Goal: Task Accomplishment & Management: Manage account settings

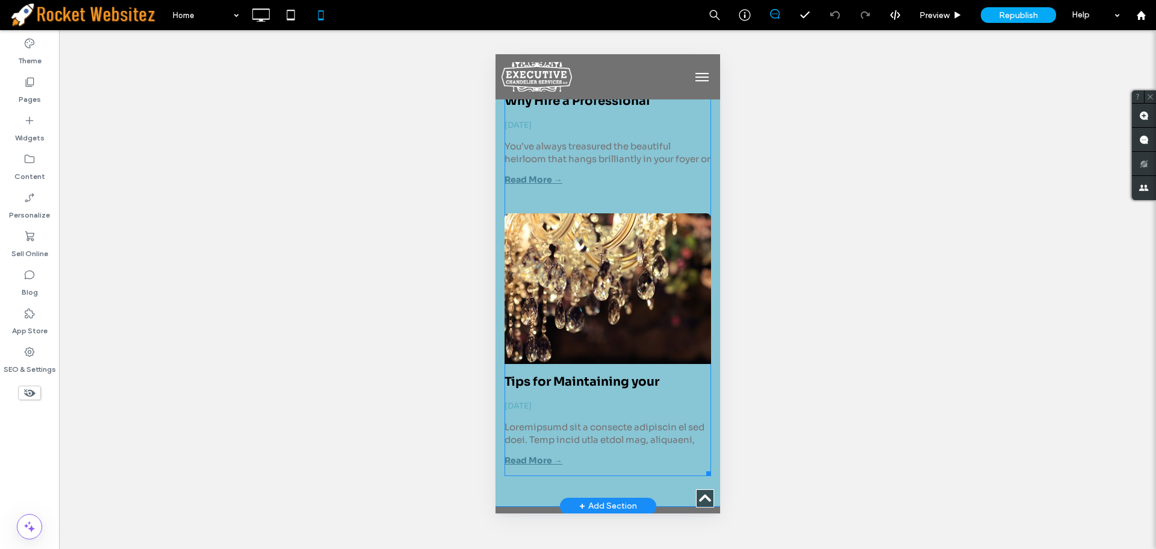
scroll to position [5488, 0]
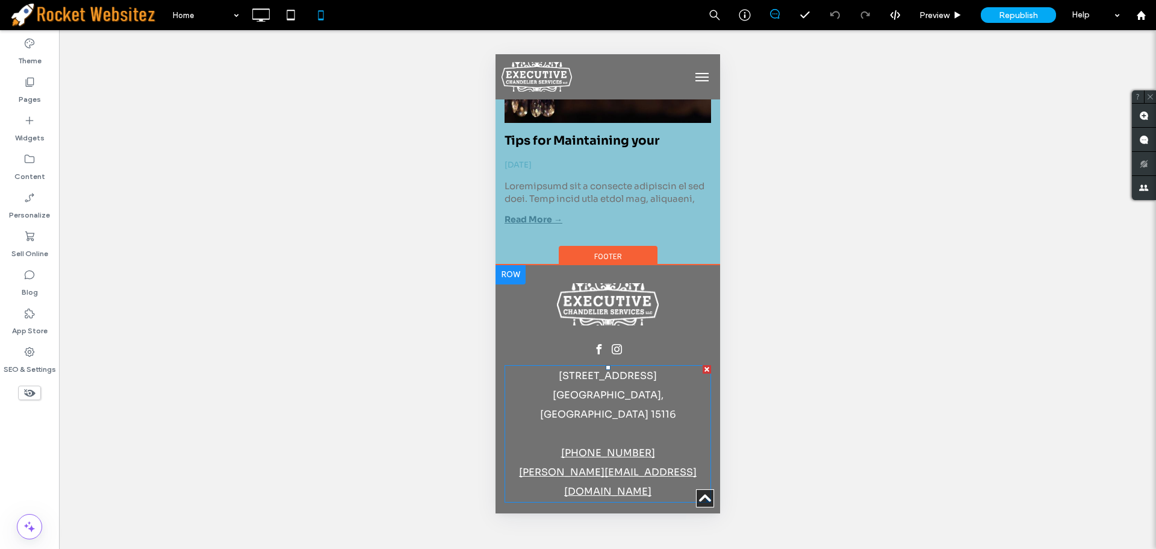
click at [686, 426] on p "1403 Mount Royal Blvd. Glenshaw, PA 15116 (412) 487-9219 jeffs@executivechandel…" at bounding box center [607, 433] width 207 height 135
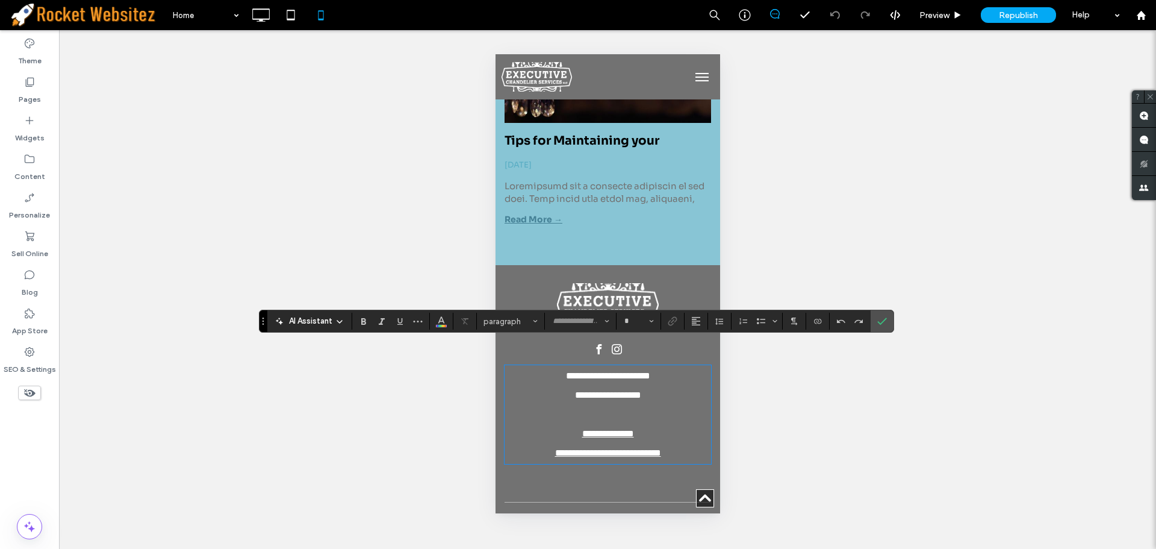
type input "****"
type input "**"
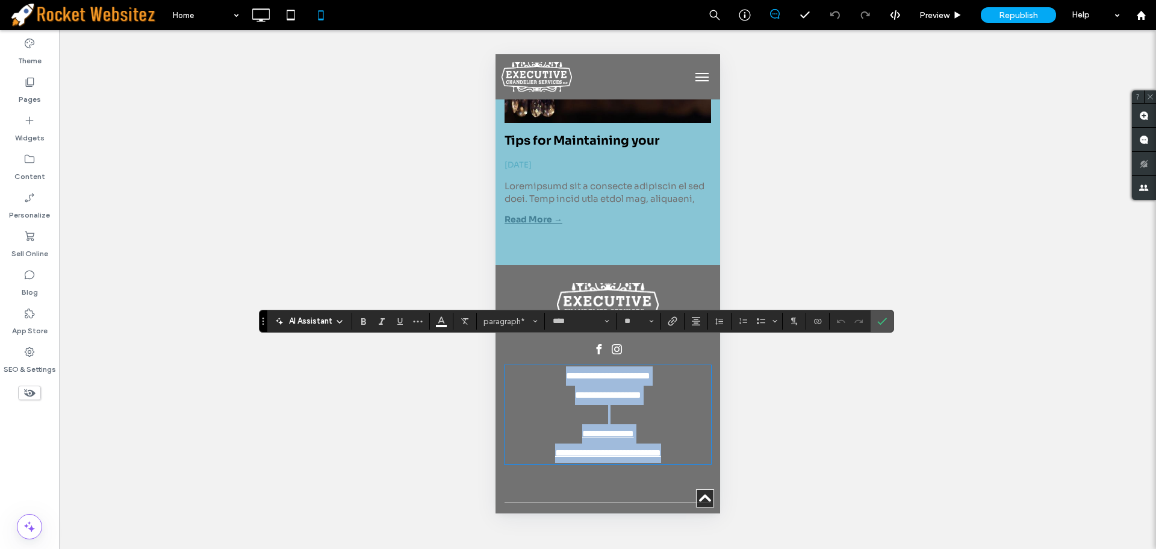
click at [686, 429] on p "**********" at bounding box center [607, 414] width 207 height 96
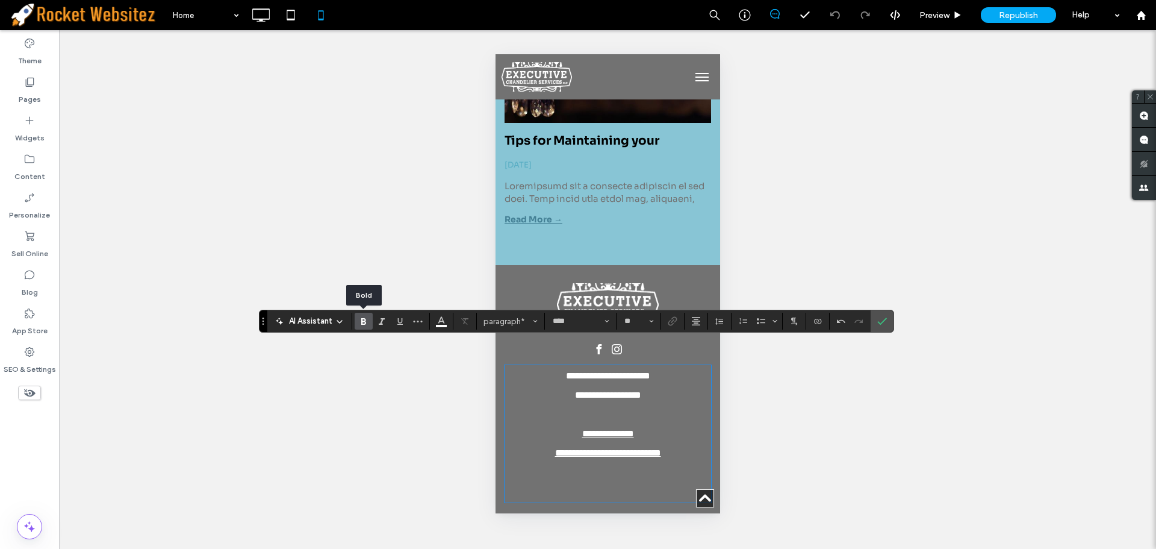
click at [363, 323] on icon "Bold" at bounding box center [364, 321] width 10 height 10
click at [596, 487] on strong "*********" at bounding box center [608, 491] width 34 height 9
click at [675, 319] on icon "Link" at bounding box center [673, 321] width 10 height 10
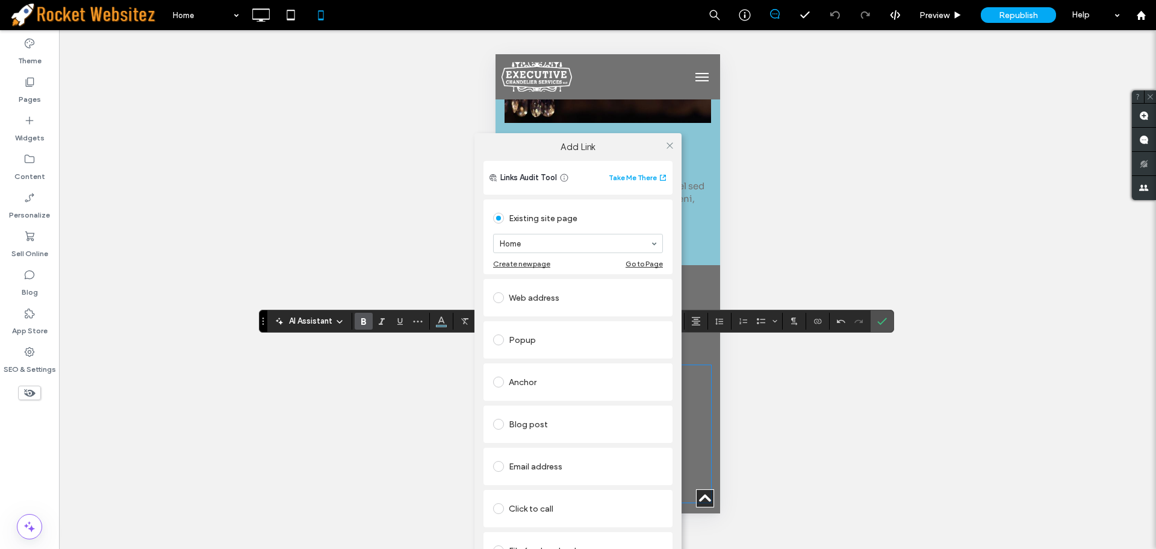
click at [547, 299] on div "Web address" at bounding box center [578, 297] width 170 height 19
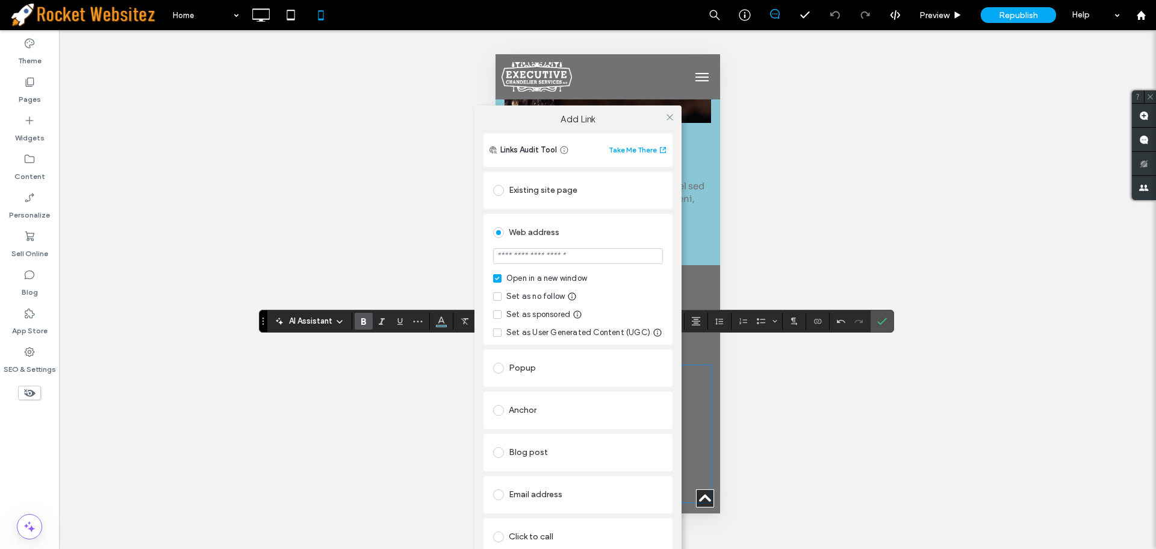
click at [541, 252] on input "url" at bounding box center [578, 256] width 170 height 16
type input "**********"
click at [621, 231] on div "Web address" at bounding box center [578, 232] width 170 height 19
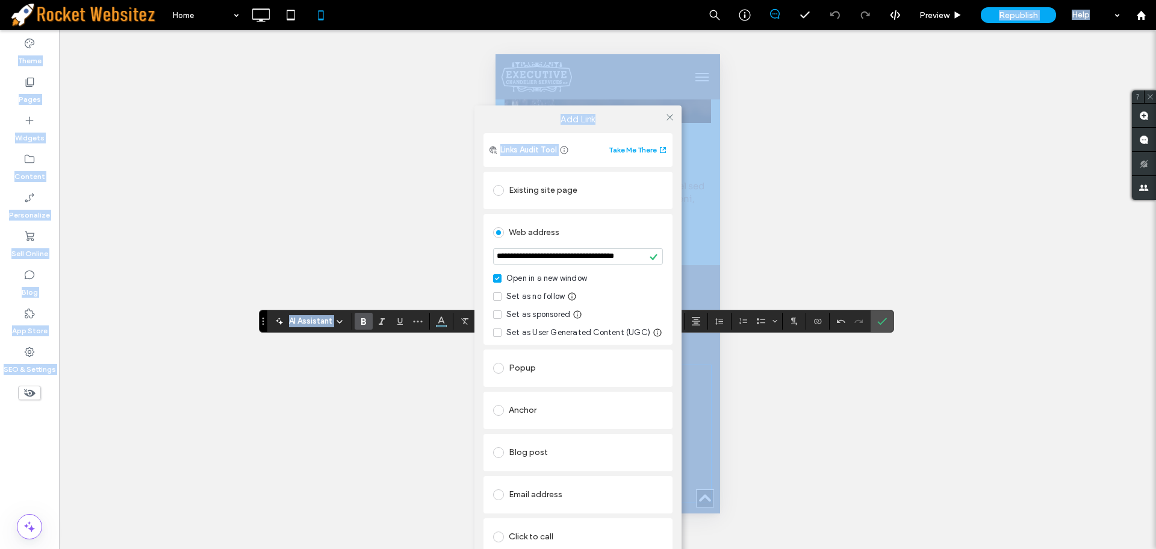
drag, startPoint x: 996, startPoint y: 13, endPoint x: 759, endPoint y: 163, distance: 280.1
click at [762, 165] on body ".wqwq-1{fill:#231f20;} .cls-1q, .cls-2q { fill-rule: evenodd; } .cls-2q { fill:…" at bounding box center [578, 274] width 1156 height 549
click at [669, 114] on icon at bounding box center [669, 117] width 9 height 9
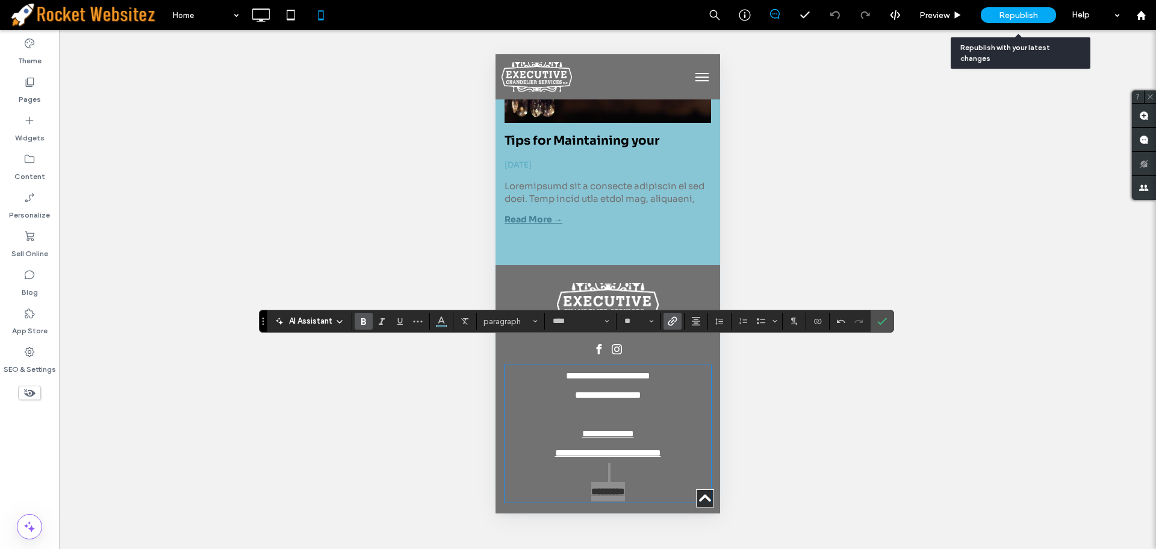
click at [1013, 15] on span "Republish" at bounding box center [1018, 15] width 39 height 10
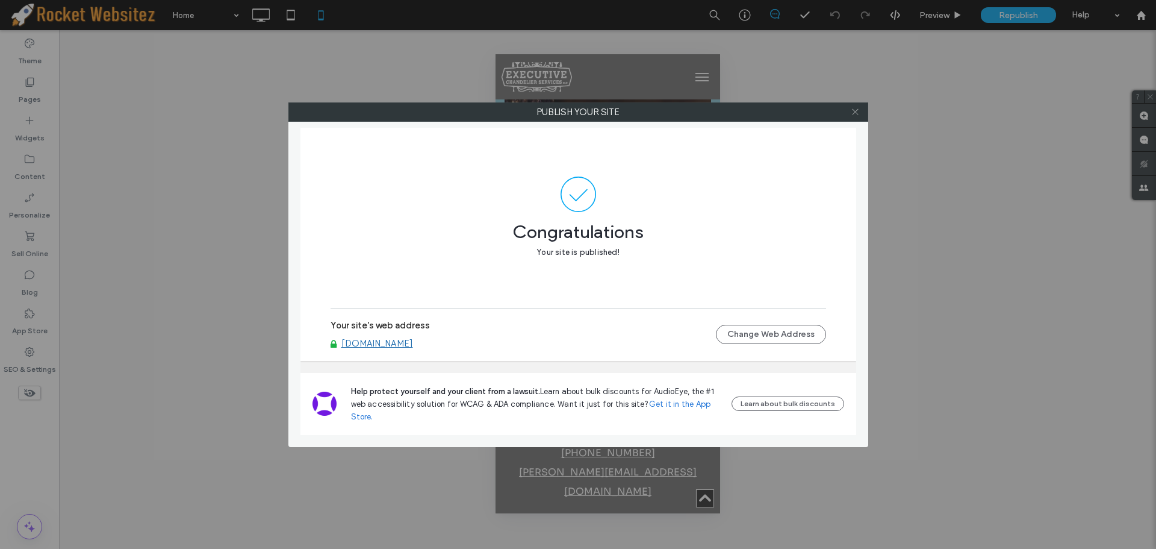
click at [859, 112] on icon at bounding box center [855, 111] width 9 height 9
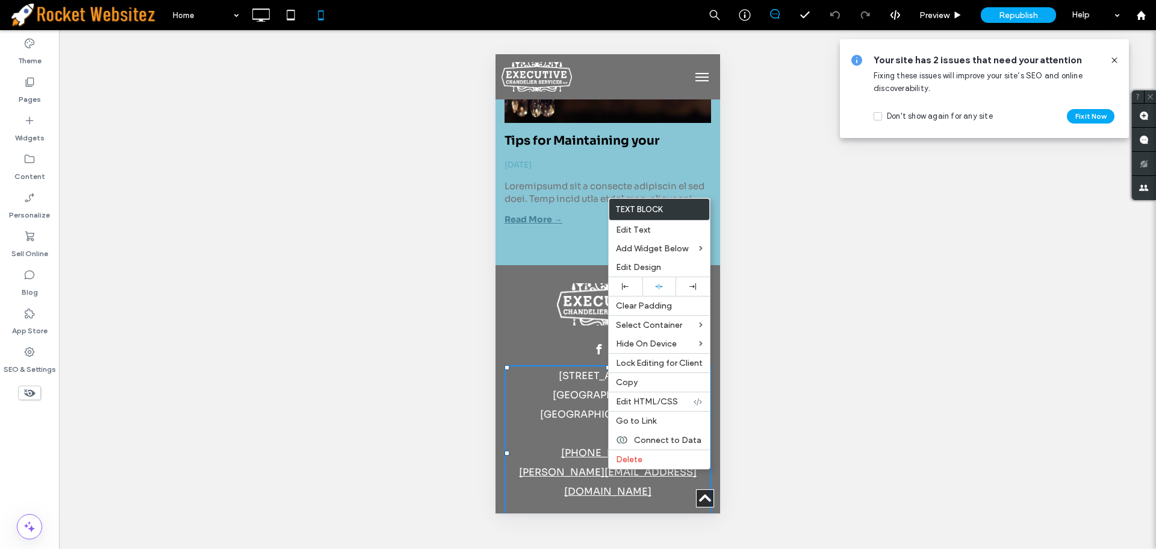
click at [1116, 59] on use at bounding box center [1113, 59] width 5 height 5
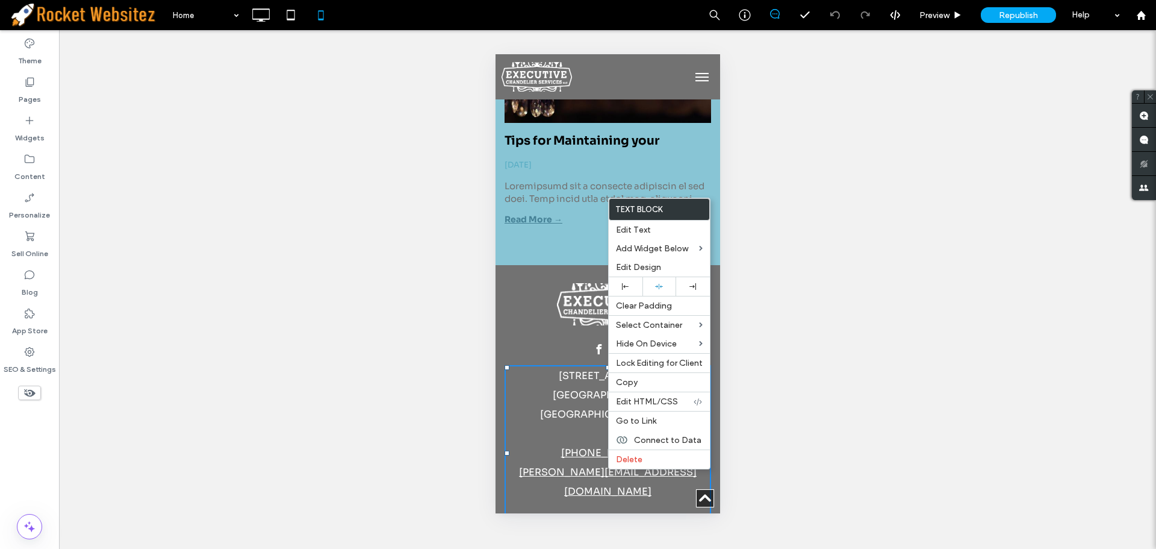
click at [803, 221] on div "Unhide? Yes Unhide? Yes" at bounding box center [607, 289] width 1097 height 518
click at [652, 270] on span "Edit Design" at bounding box center [638, 267] width 45 height 10
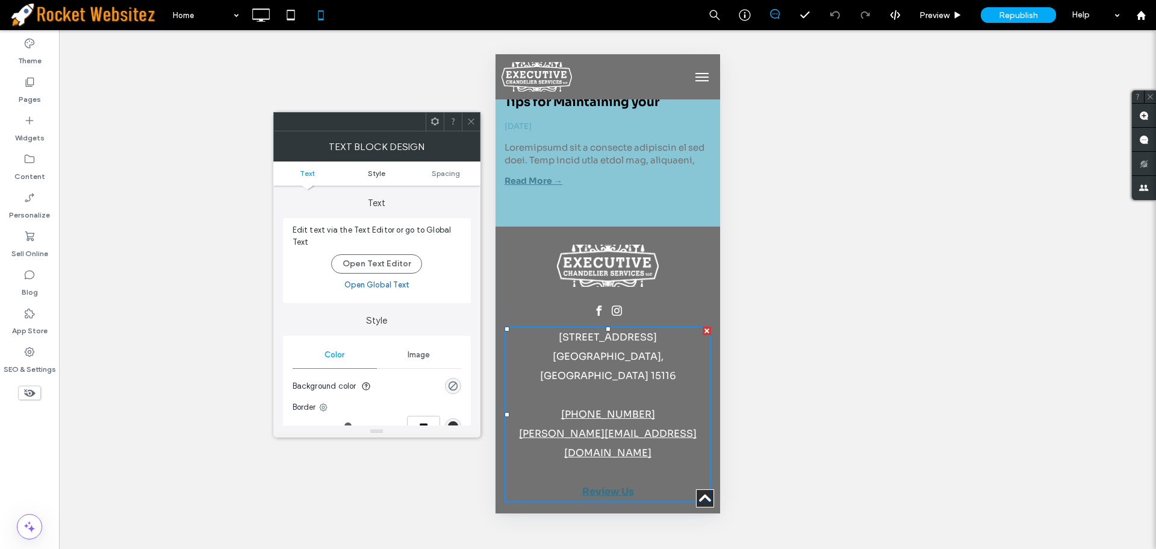
click at [372, 173] on span "Style" at bounding box center [376, 173] width 17 height 9
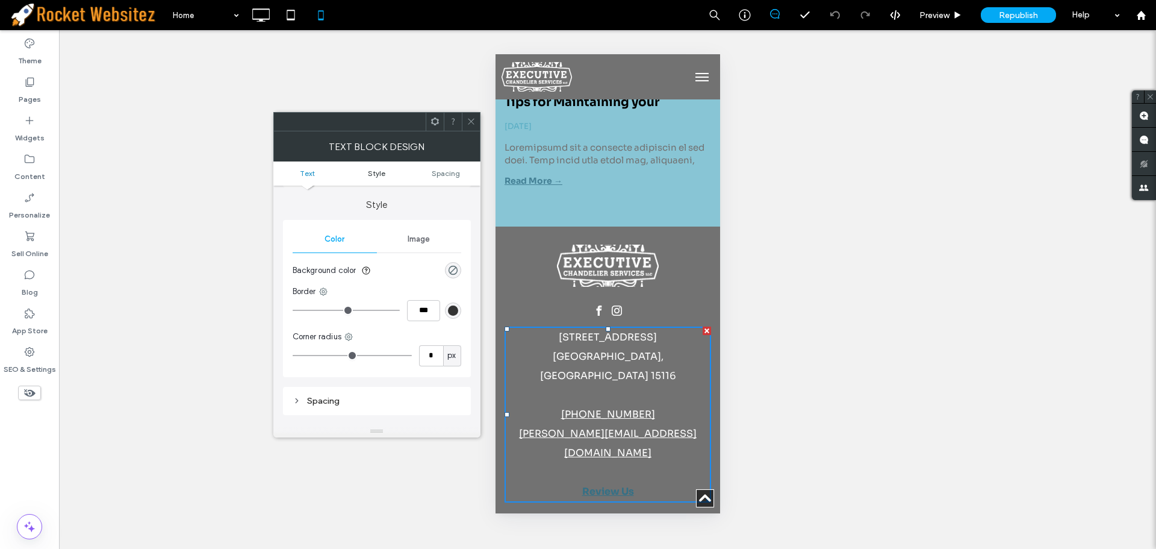
scroll to position [117, 0]
click at [431, 169] on link "Spacing" at bounding box center [445, 173] width 69 height 9
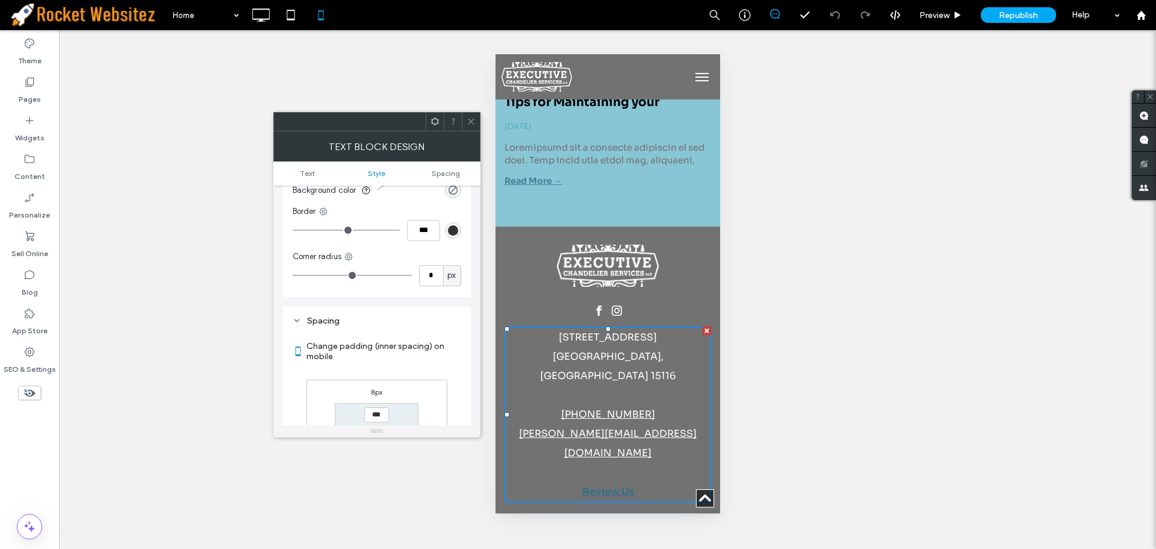
scroll to position [6, 0]
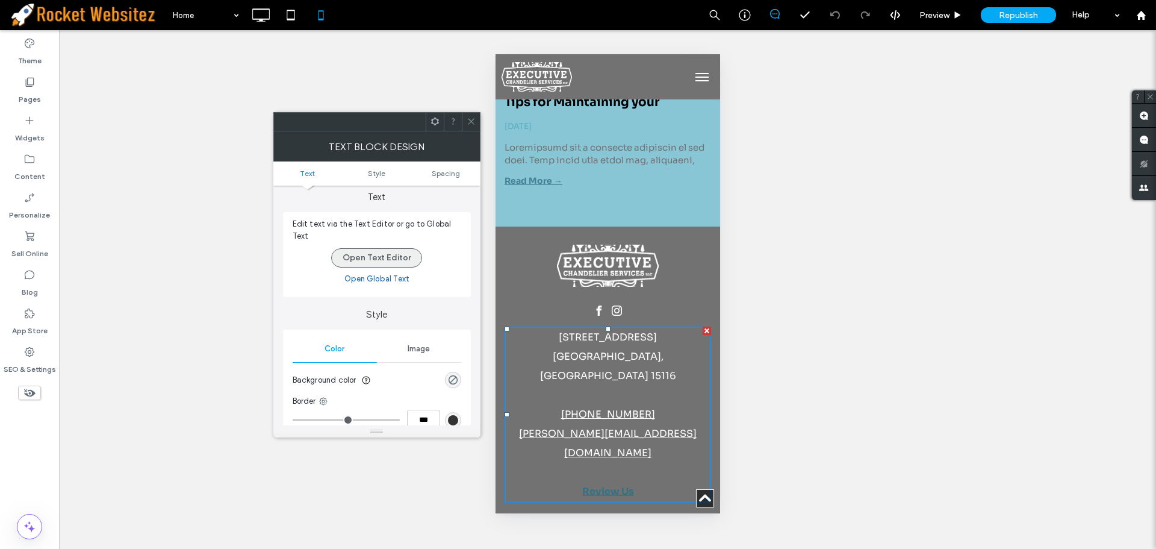
click at [376, 255] on button "Open Text Editor" at bounding box center [376, 257] width 91 height 19
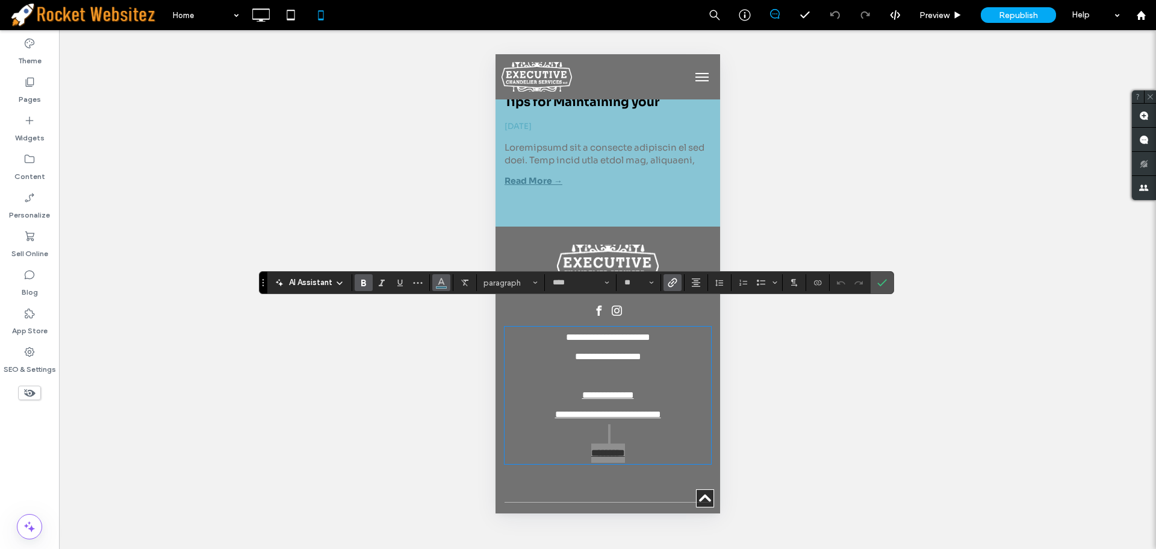
click at [437, 283] on icon "Color" at bounding box center [442, 281] width 10 height 10
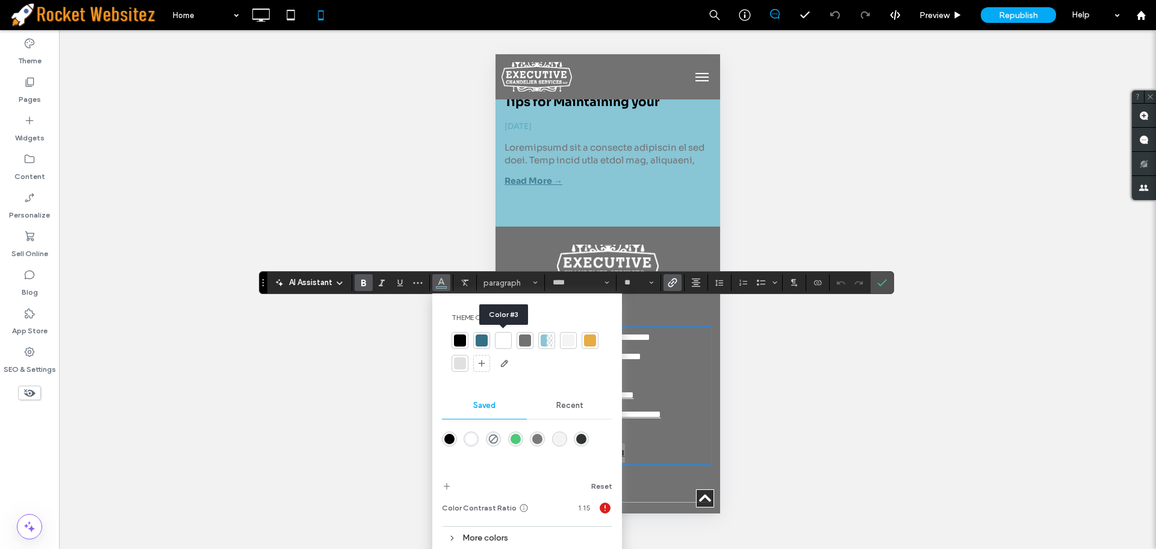
click at [506, 341] on div at bounding box center [503, 340] width 12 height 12
click at [890, 286] on label "Confirm" at bounding box center [882, 283] width 18 height 22
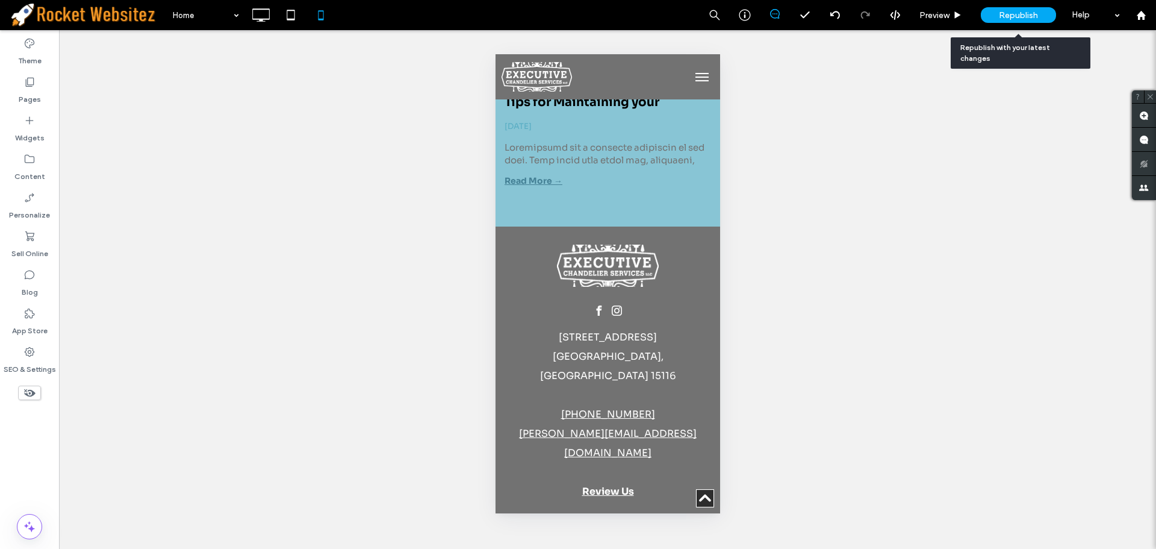
click at [1035, 14] on span "Republish" at bounding box center [1018, 15] width 39 height 10
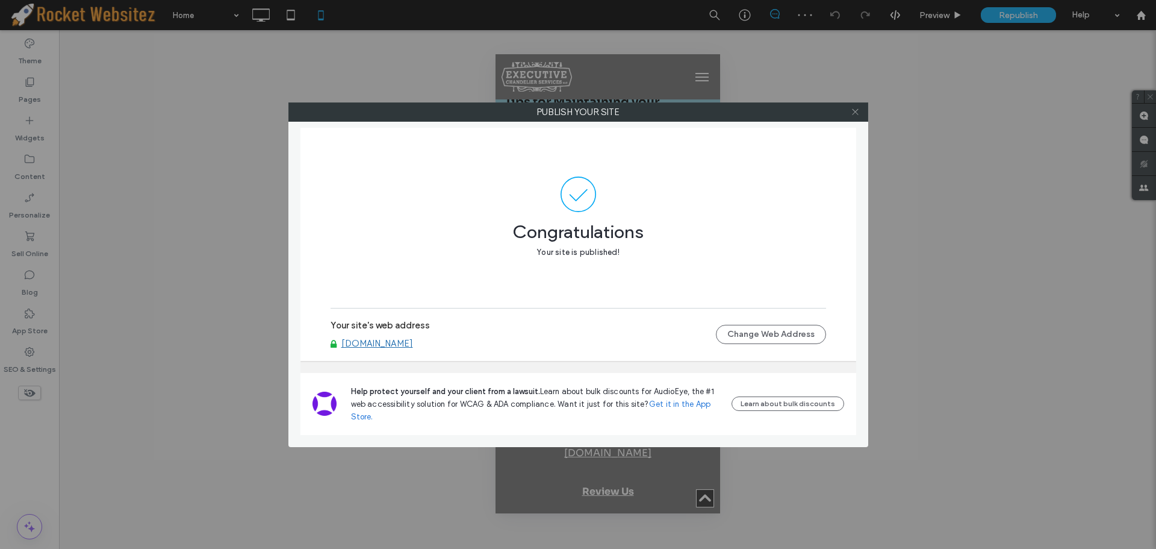
click at [858, 108] on icon at bounding box center [855, 111] width 9 height 9
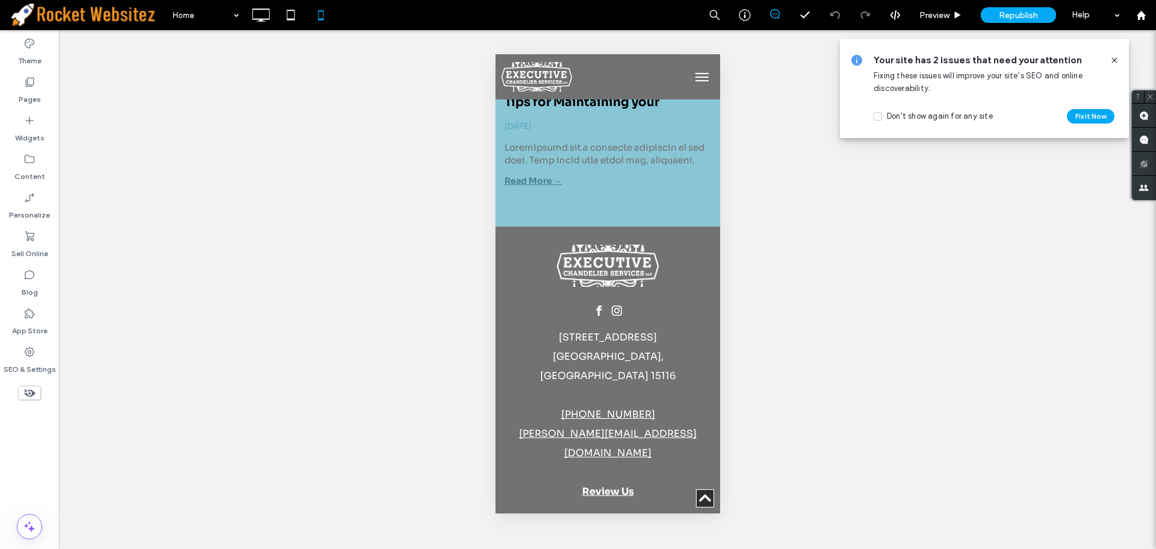
click at [1115, 58] on icon at bounding box center [1115, 60] width 10 height 10
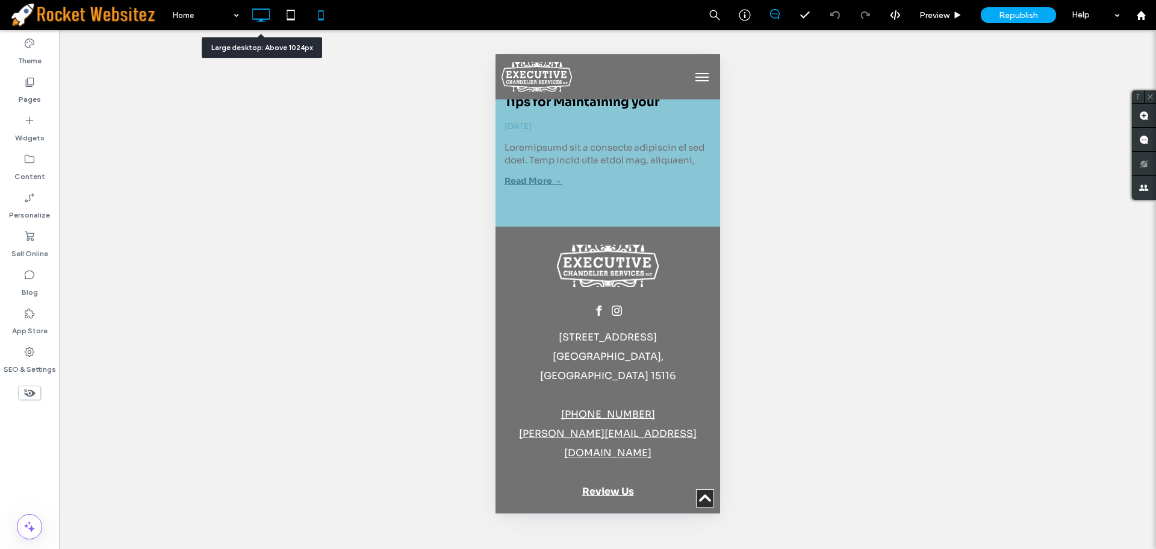
click at [256, 13] on icon at bounding box center [261, 15] width 24 height 24
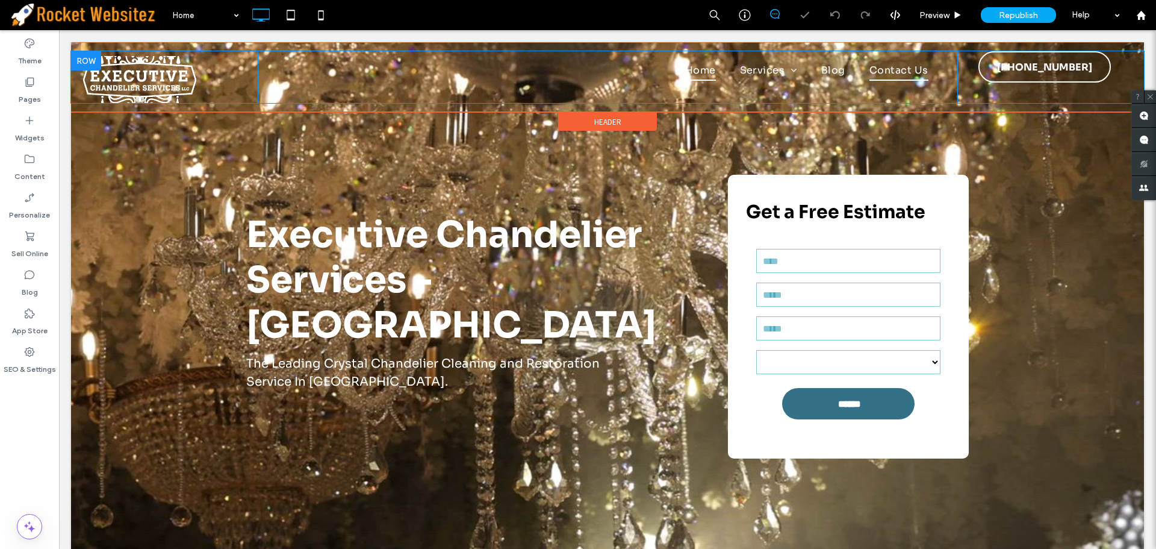
scroll to position [0, 0]
click at [890, 64] on span "Contact Us" at bounding box center [898, 70] width 59 height 20
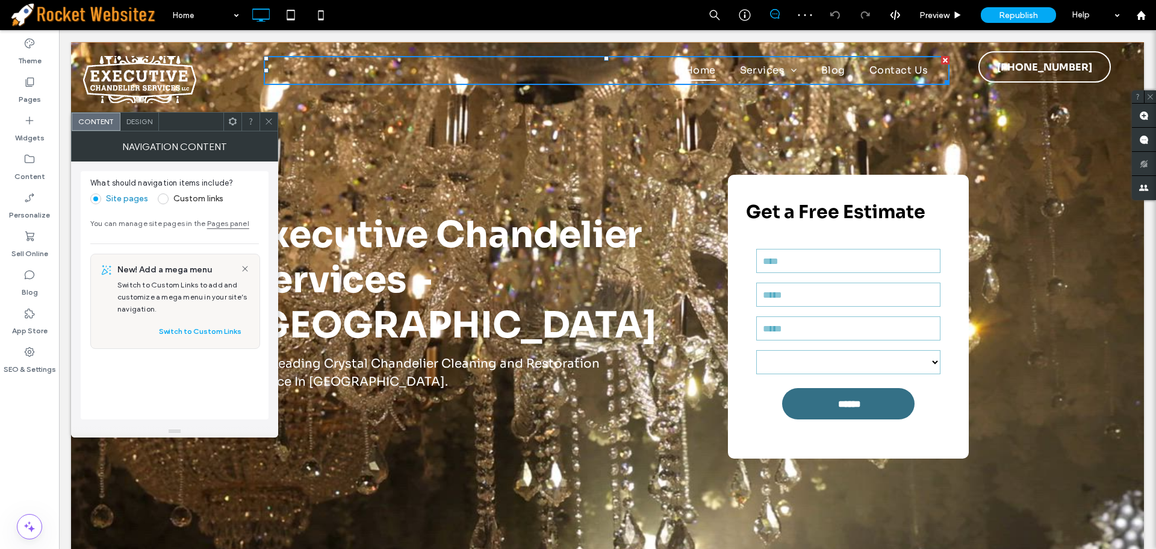
click at [273, 125] on div at bounding box center [269, 122] width 18 height 18
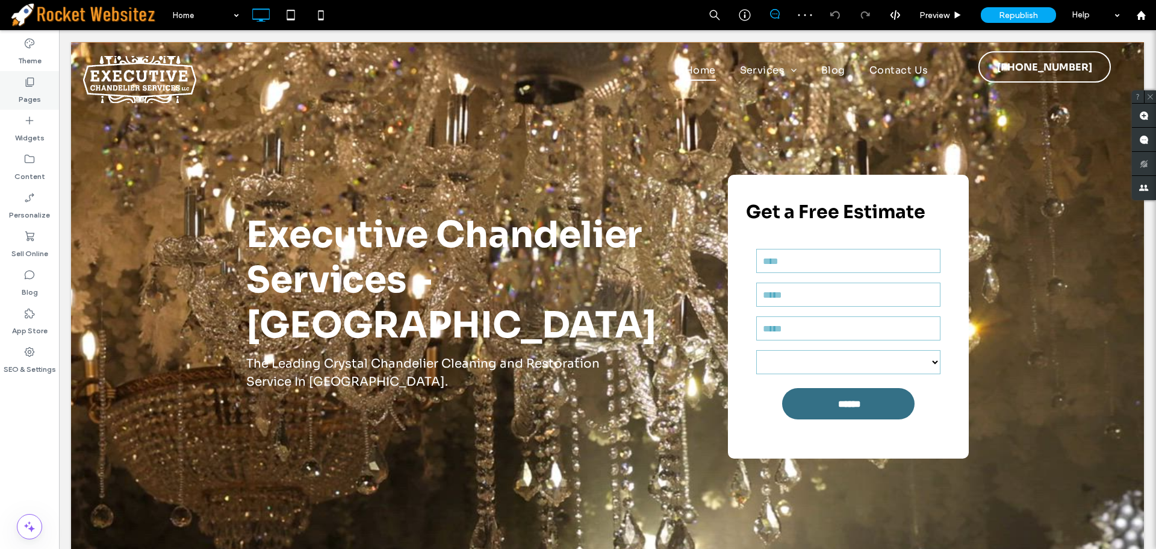
click at [33, 89] on label "Pages" at bounding box center [30, 96] width 22 height 17
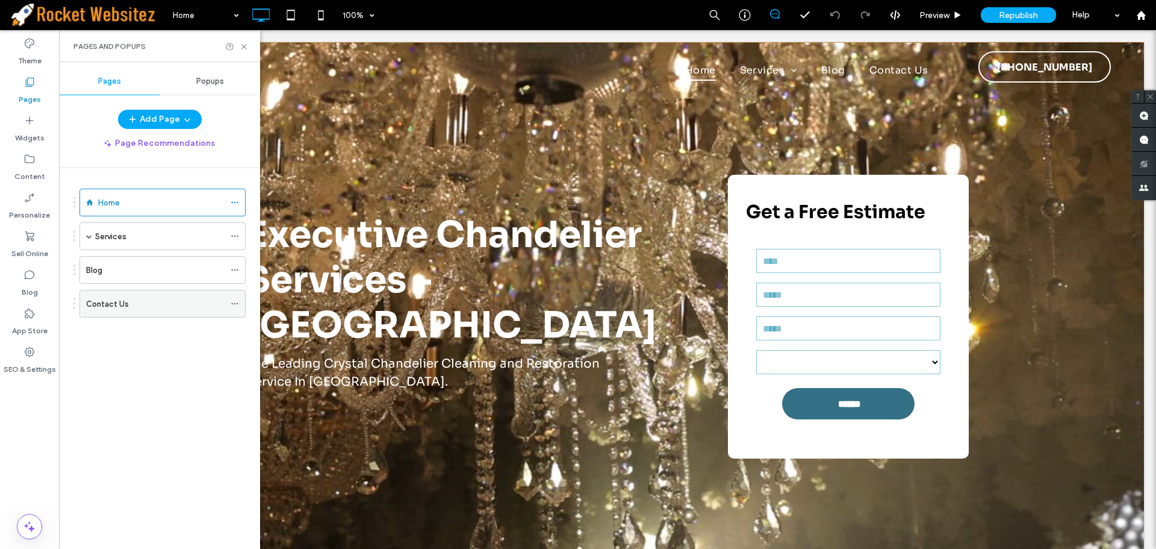
click at [118, 312] on div "Contact Us" at bounding box center [155, 303] width 138 height 26
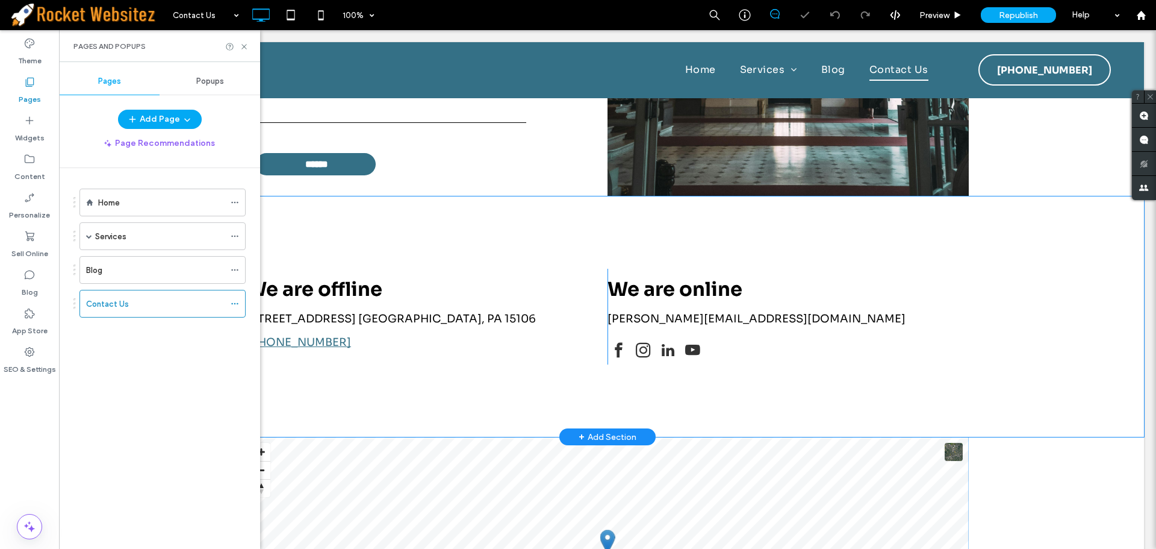
scroll to position [843, 0]
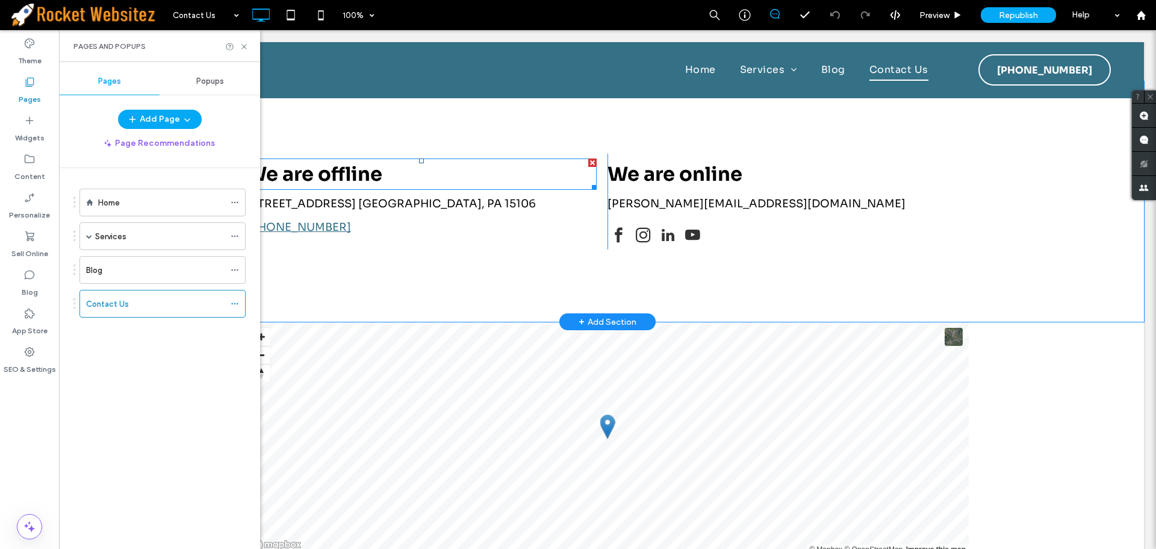
click at [589, 164] on div at bounding box center [592, 162] width 8 height 8
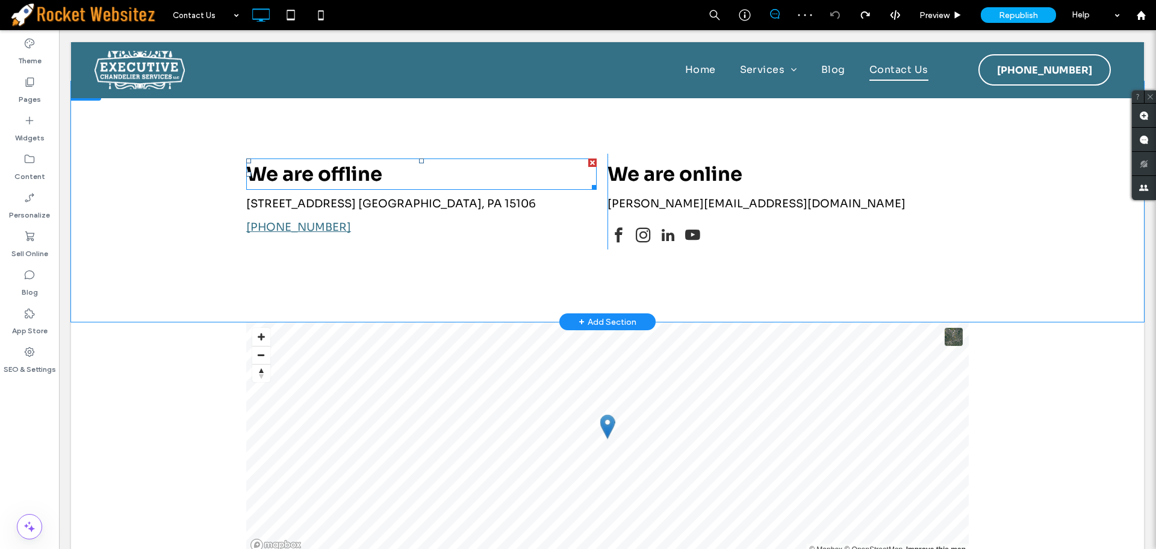
click at [343, 182] on span "We are offline" at bounding box center [314, 174] width 136 height 24
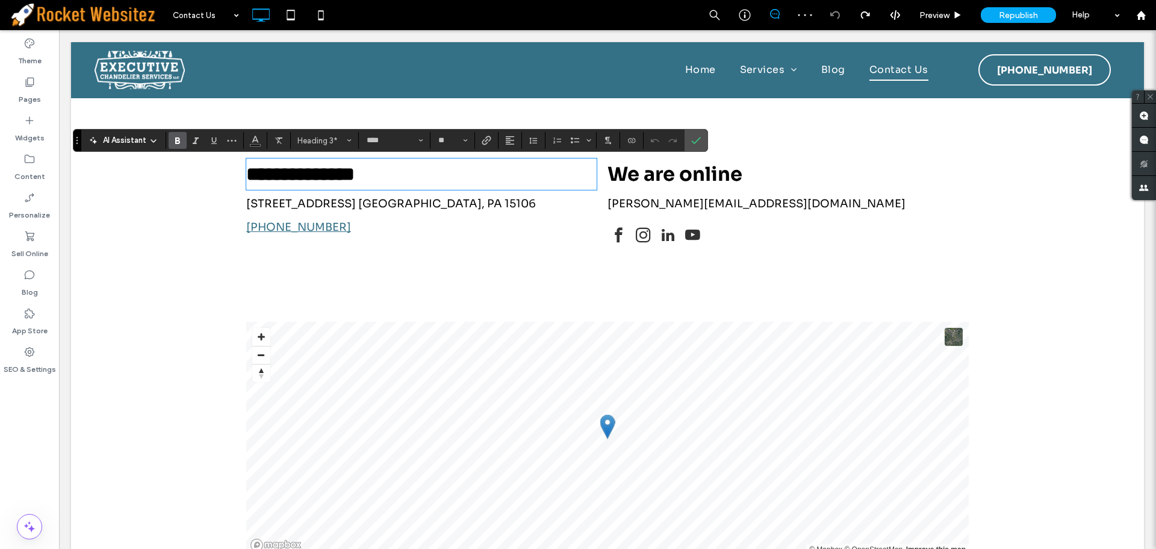
click at [341, 179] on span "**********" at bounding box center [300, 173] width 108 height 19
click at [343, 183] on span "**********" at bounding box center [300, 173] width 108 height 19
click at [323, 184] on span "**********" at bounding box center [300, 173] width 108 height 19
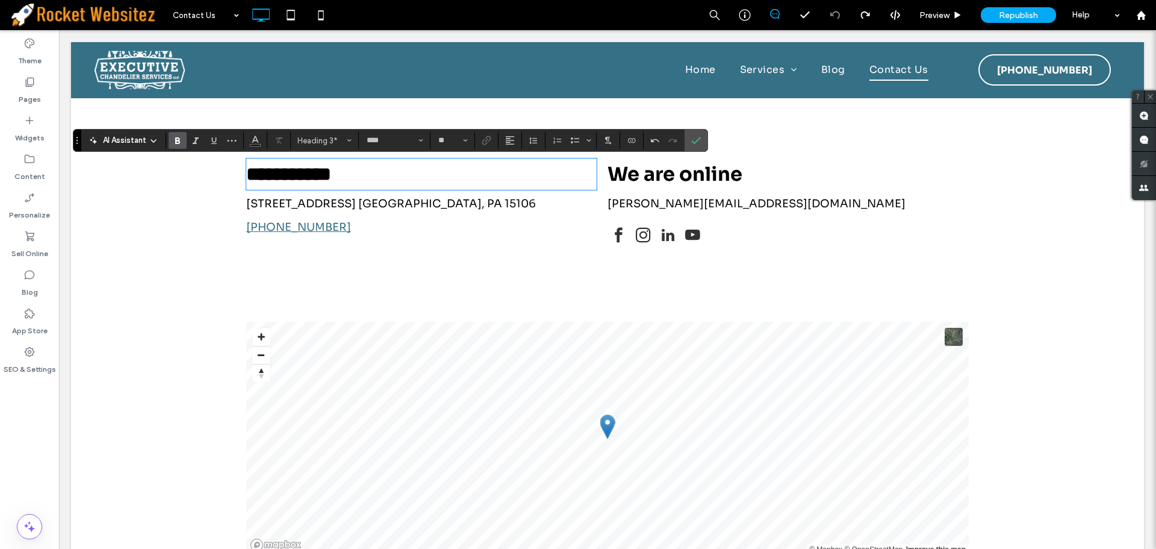
click at [670, 180] on span "We are online" at bounding box center [675, 174] width 135 height 24
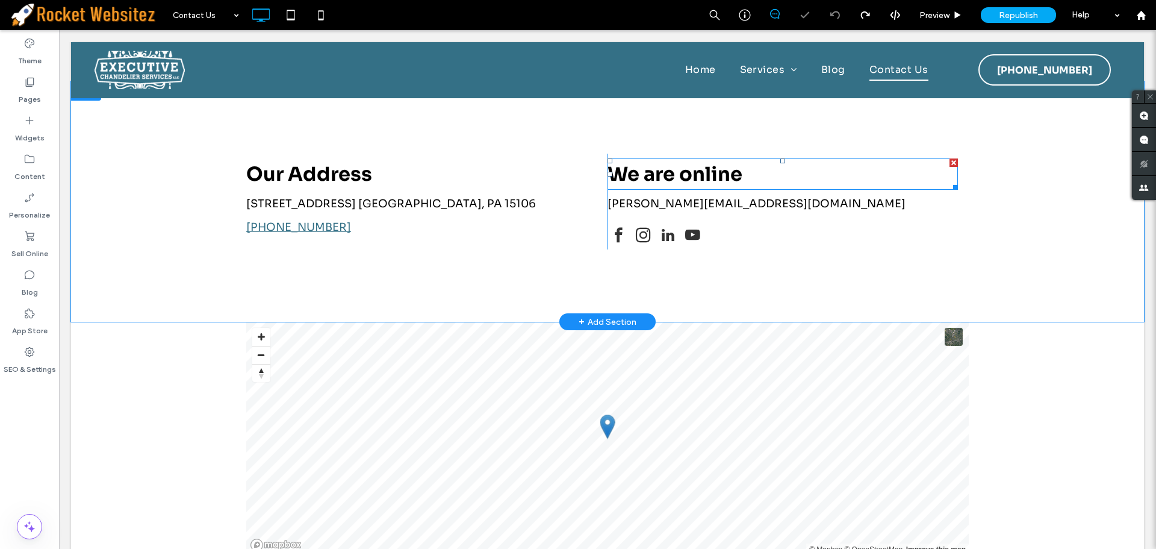
click at [670, 180] on span "We are online" at bounding box center [675, 174] width 135 height 24
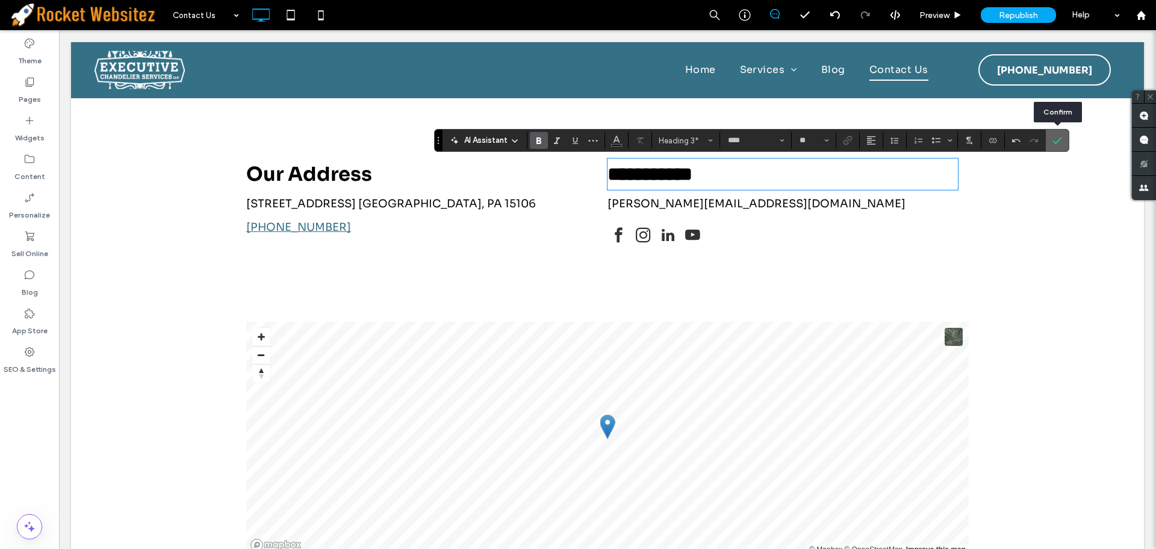
click at [1061, 144] on icon "Confirm" at bounding box center [1057, 140] width 10 height 10
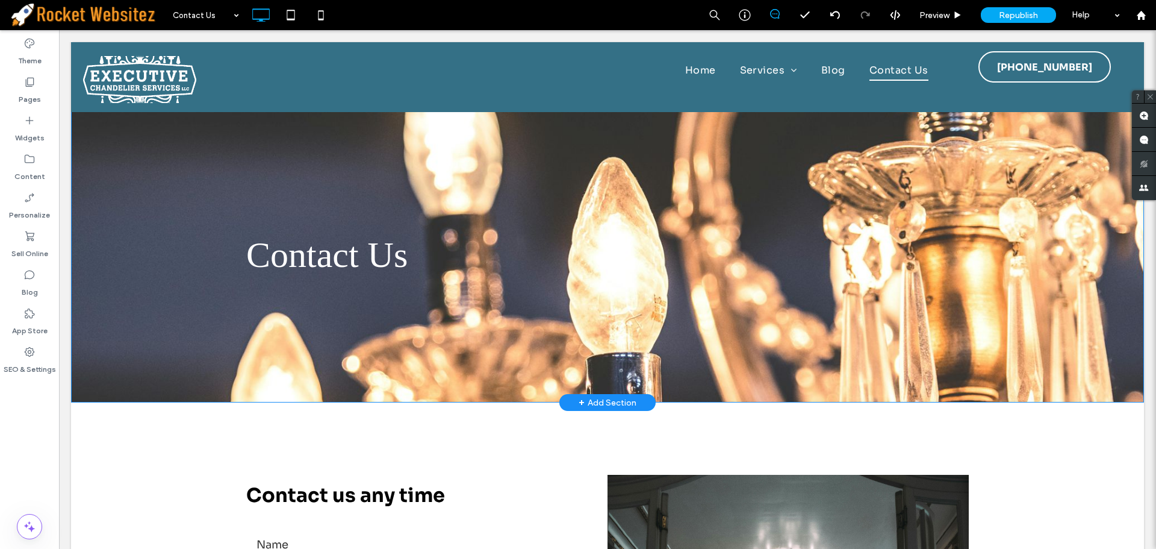
scroll to position [0, 0]
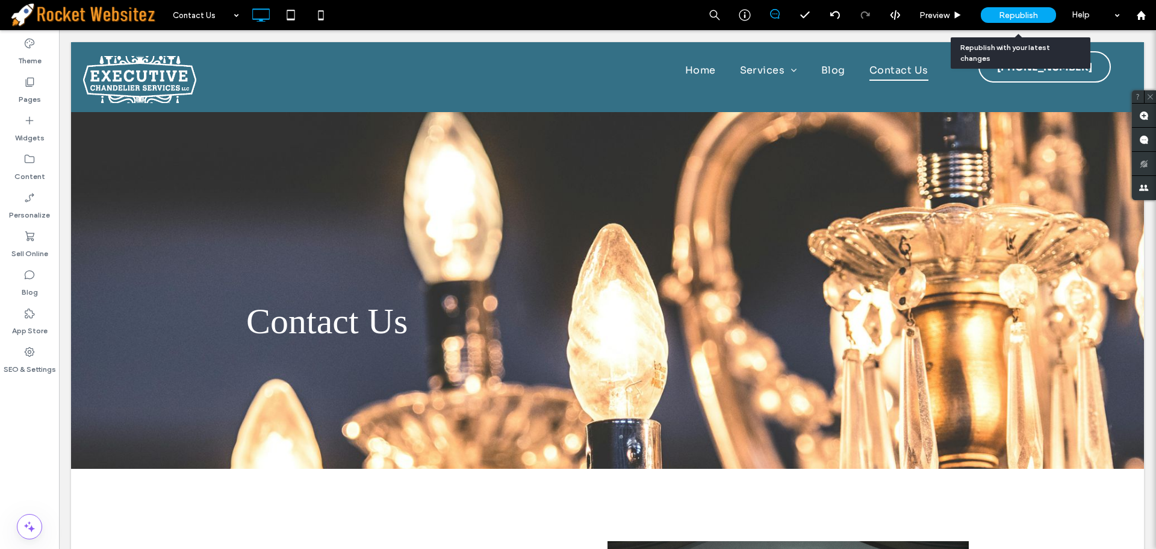
click at [995, 19] on div "Republish" at bounding box center [1018, 15] width 75 height 16
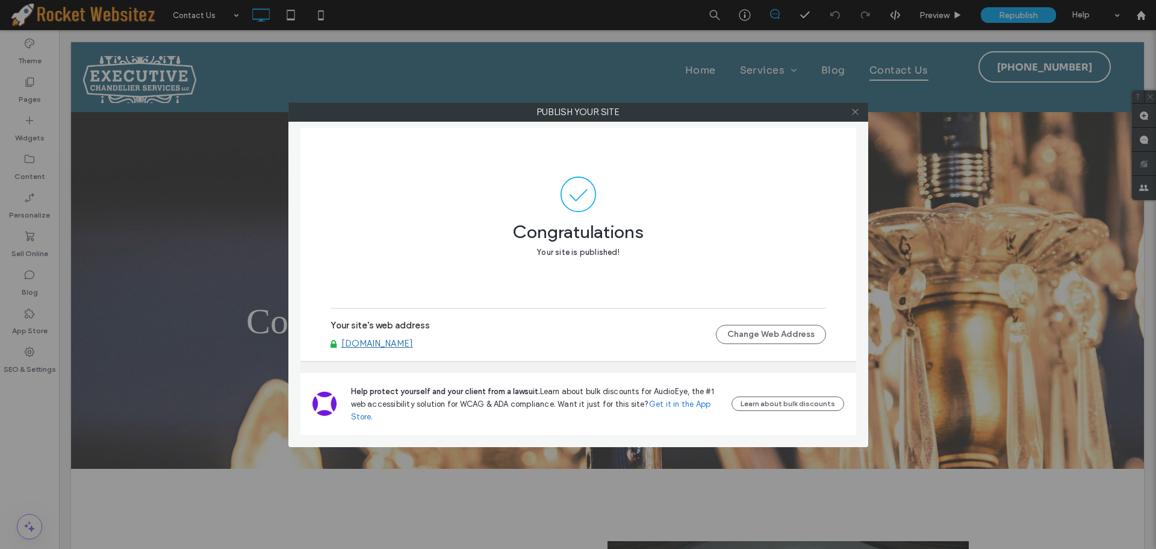
click at [859, 111] on icon at bounding box center [855, 111] width 9 height 9
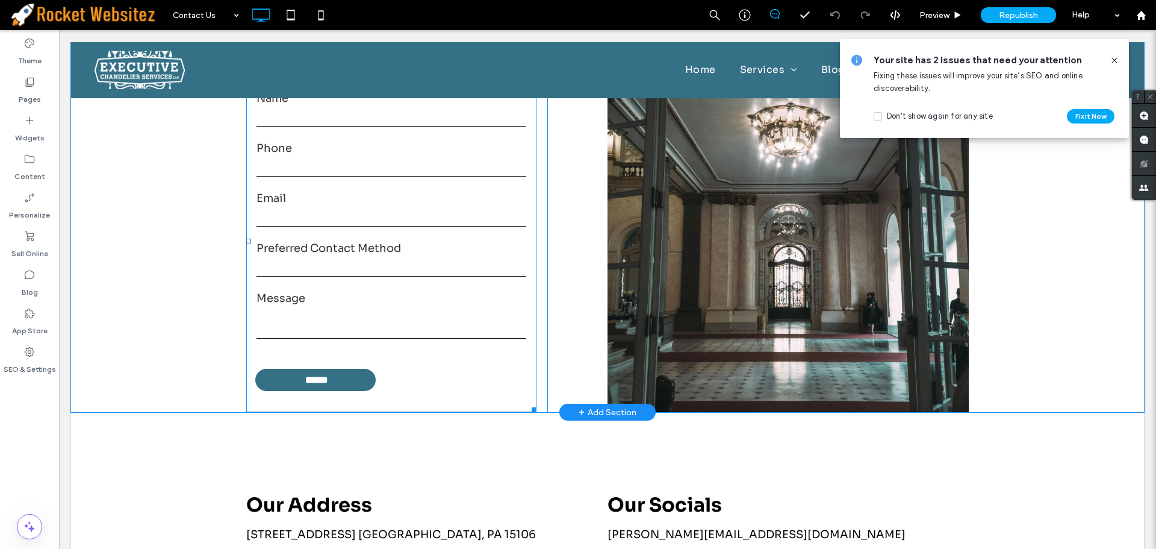
scroll to position [301, 0]
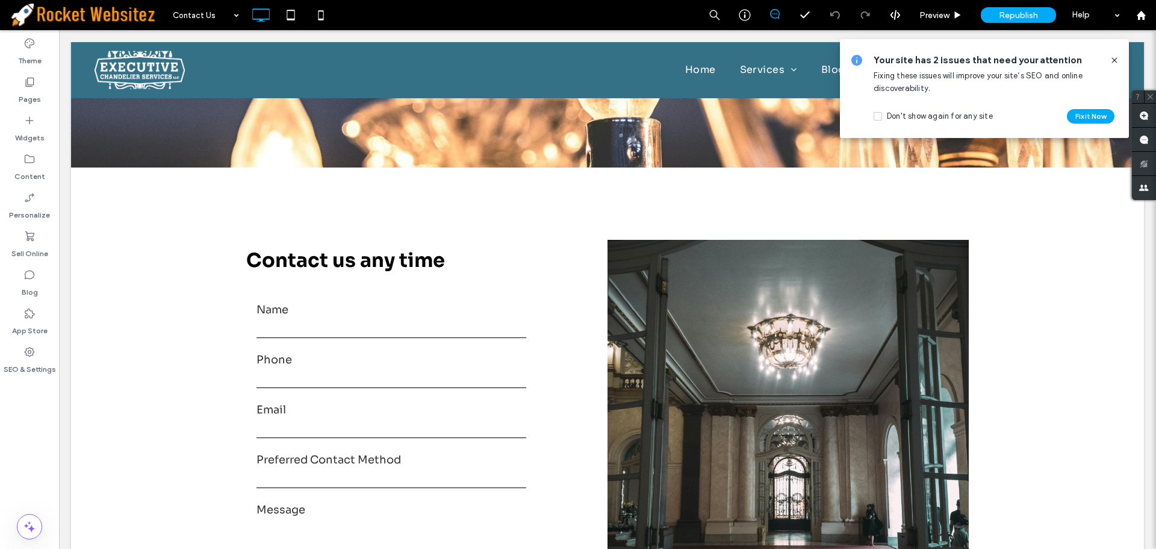
click at [1115, 59] on icon at bounding box center [1115, 60] width 10 height 10
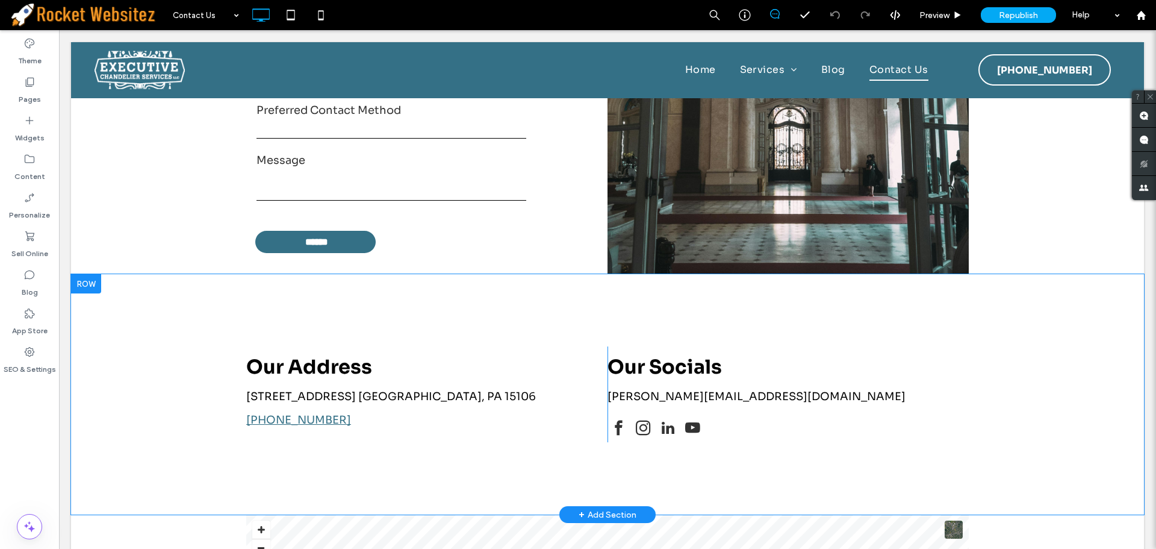
scroll to position [662, 0]
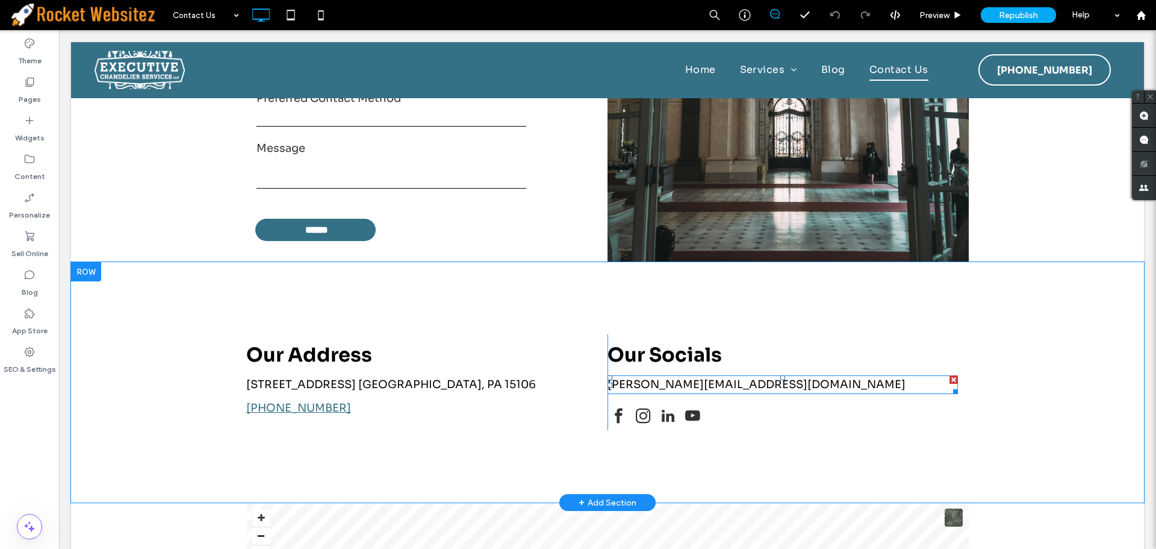
click at [950, 380] on div at bounding box center [954, 379] width 8 height 8
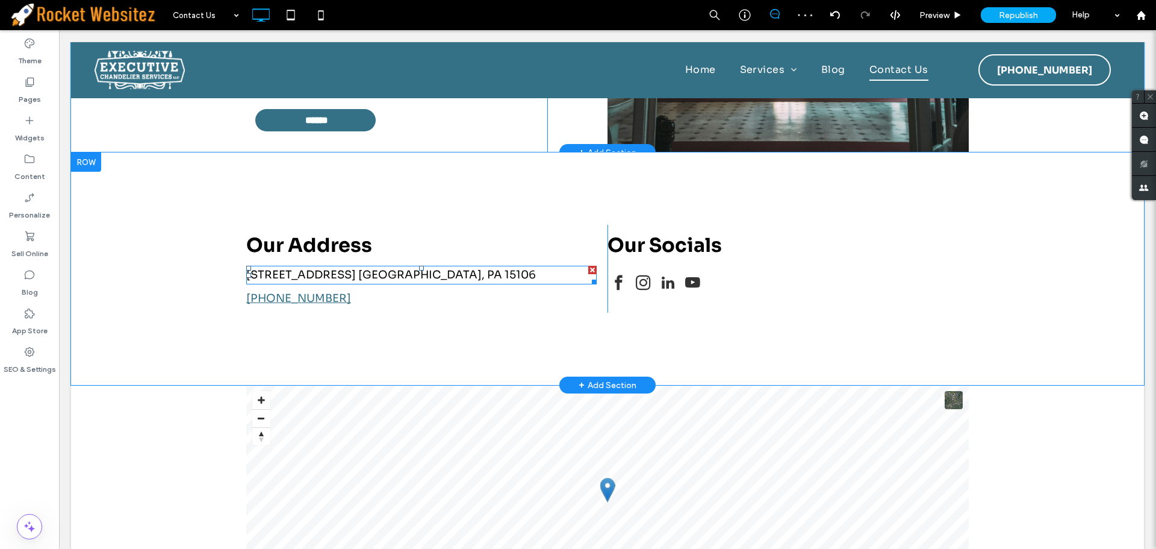
scroll to position [783, 0]
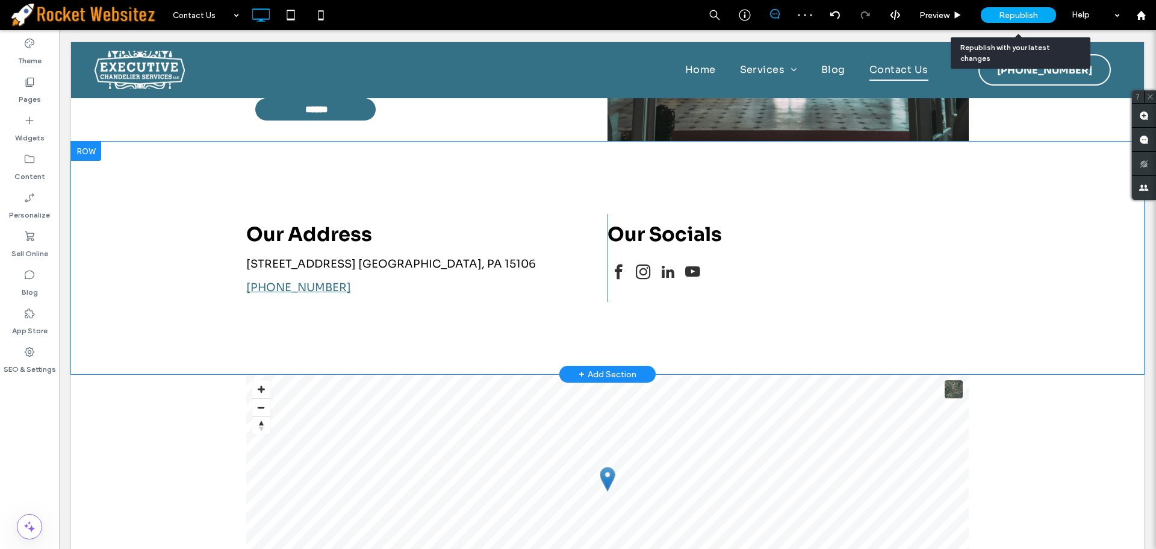
click at [1044, 17] on div "Republish" at bounding box center [1018, 15] width 75 height 16
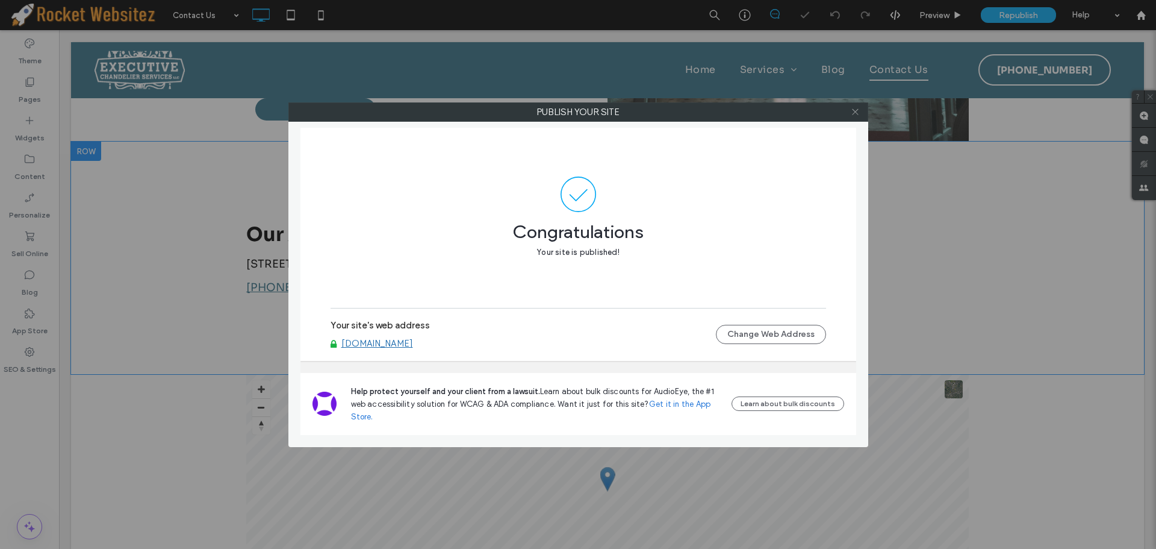
click at [858, 115] on icon at bounding box center [855, 111] width 9 height 9
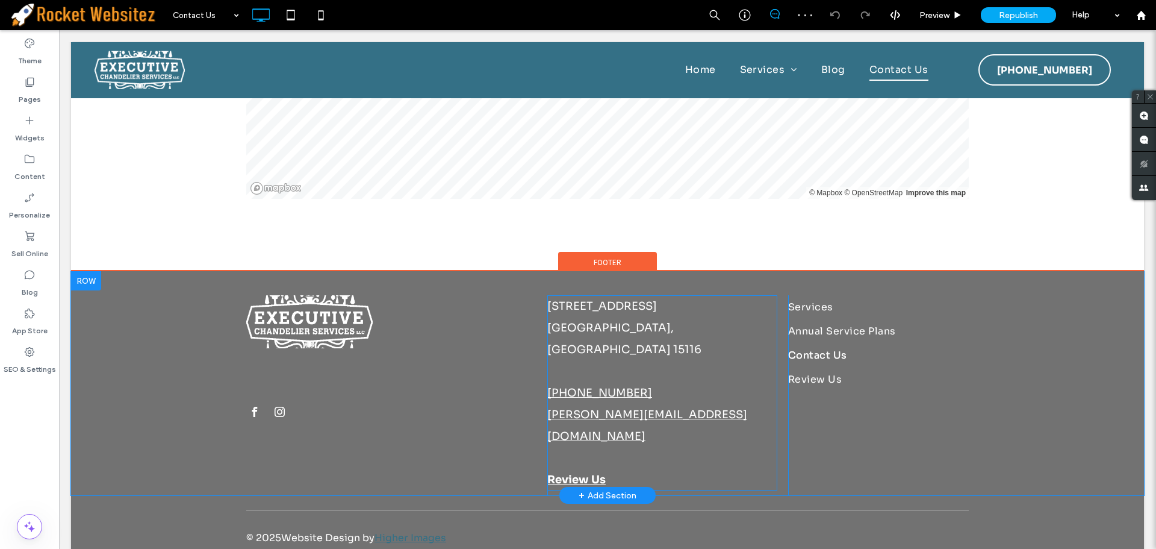
scroll to position [1192, 0]
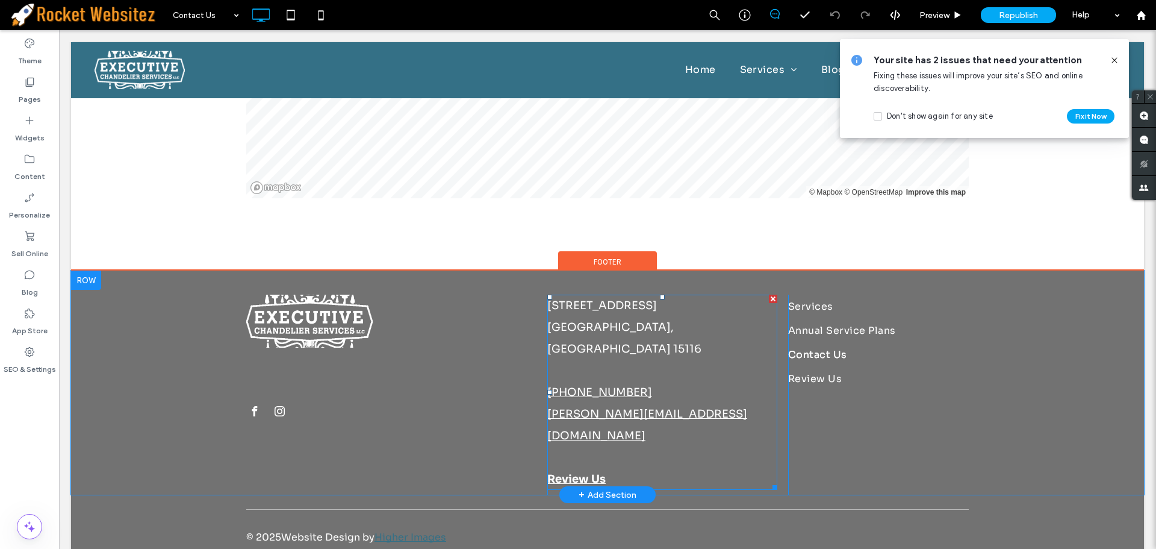
click at [723, 391] on p "1403 Mount Royal Blvd. Glenshaw, PA 15116 (412) 487-9219 jeffs@executivechandel…" at bounding box center [662, 370] width 230 height 152
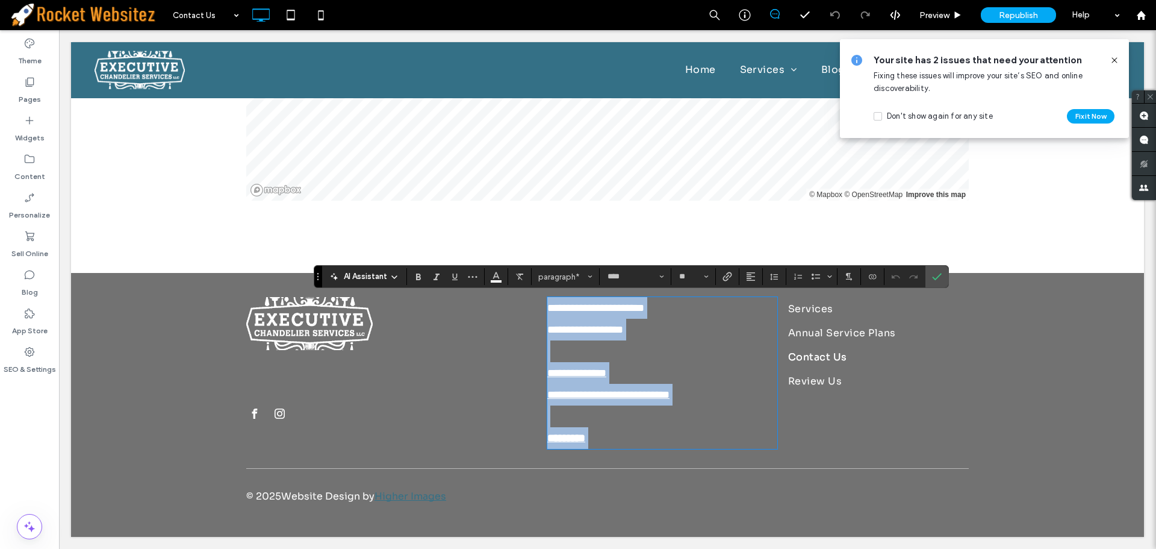
click at [723, 393] on p "**********" at bounding box center [662, 351] width 230 height 108
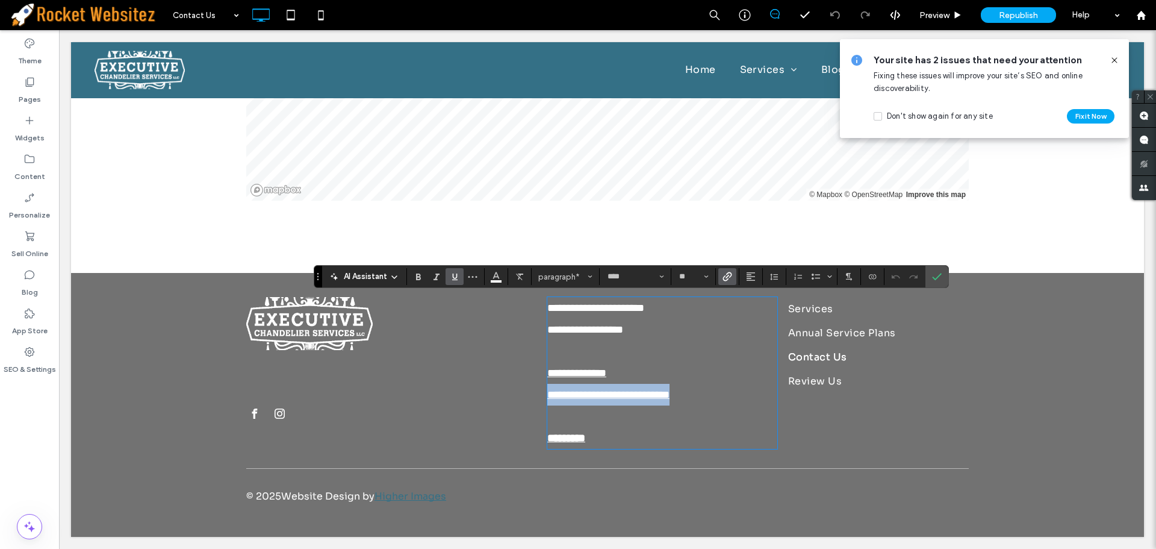
drag, startPoint x: 726, startPoint y: 393, endPoint x: 542, endPoint y: 394, distance: 184.3
click at [542, 394] on div "**********" at bounding box center [607, 375] width 723 height 157
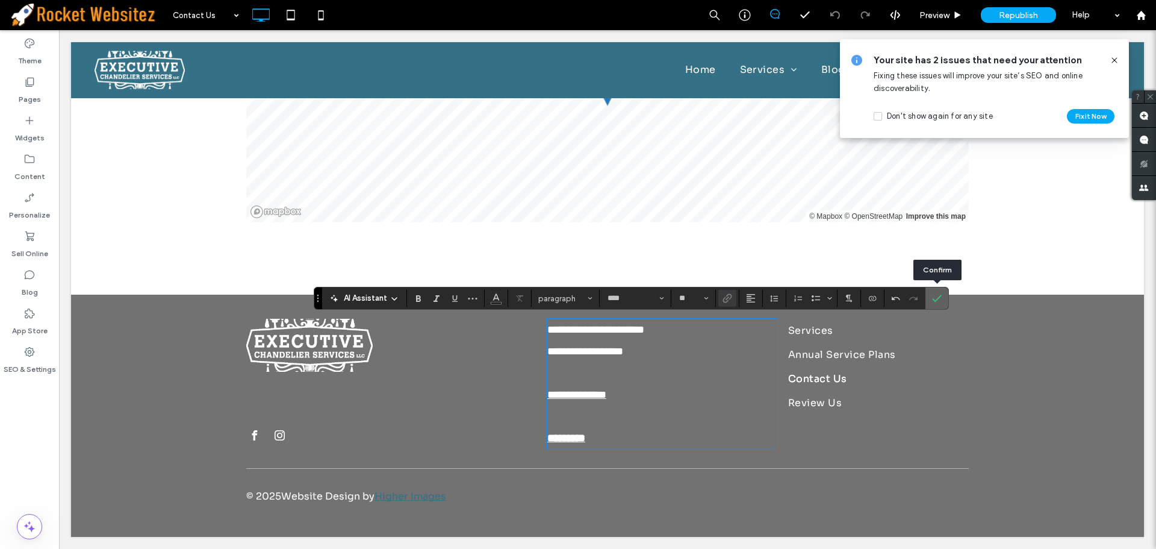
click at [932, 300] on icon "Confirm" at bounding box center [937, 298] width 10 height 10
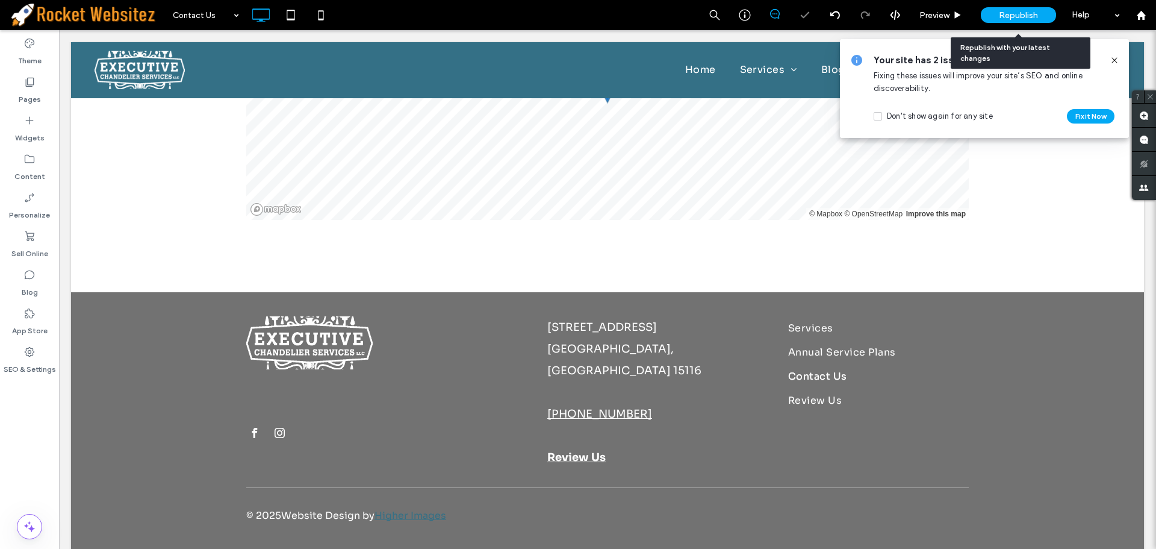
click at [1024, 20] on div "Republish" at bounding box center [1018, 15] width 75 height 16
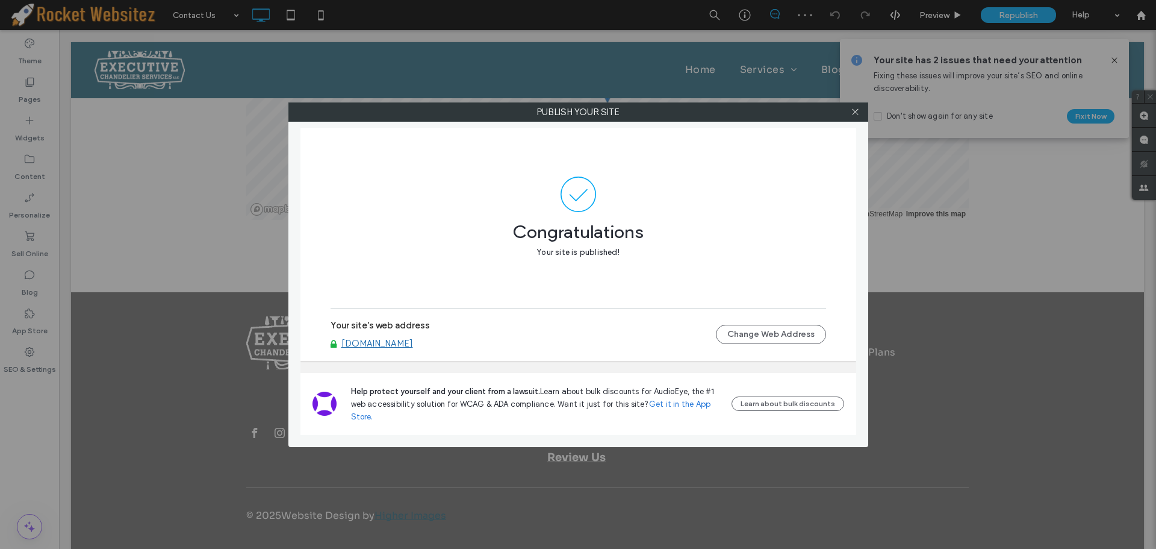
click at [860, 111] on div at bounding box center [856, 112] width 18 height 18
click at [854, 115] on icon at bounding box center [855, 111] width 9 height 9
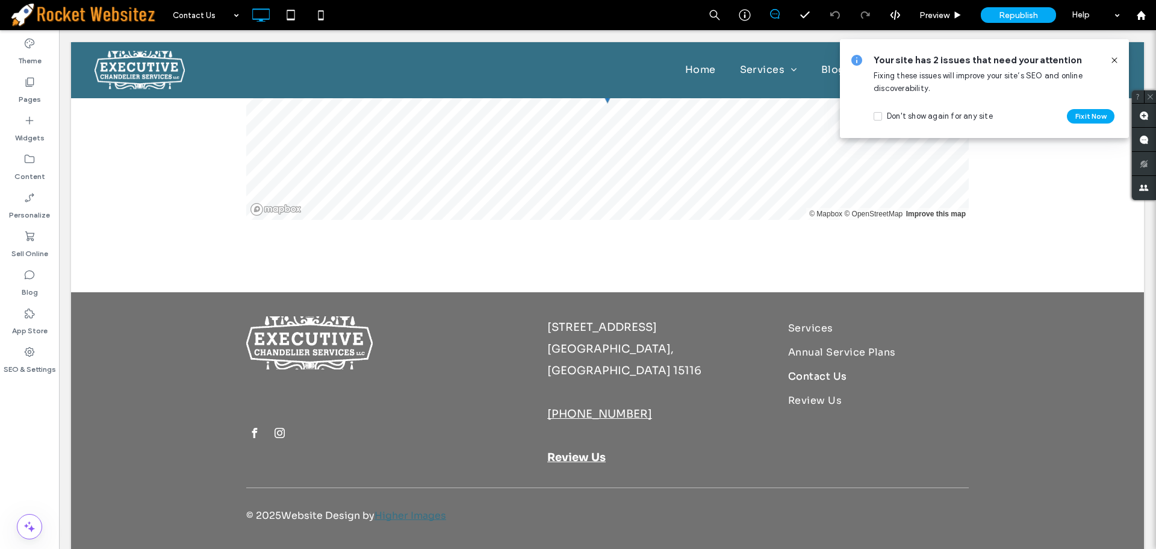
click at [1111, 59] on icon at bounding box center [1115, 60] width 10 height 10
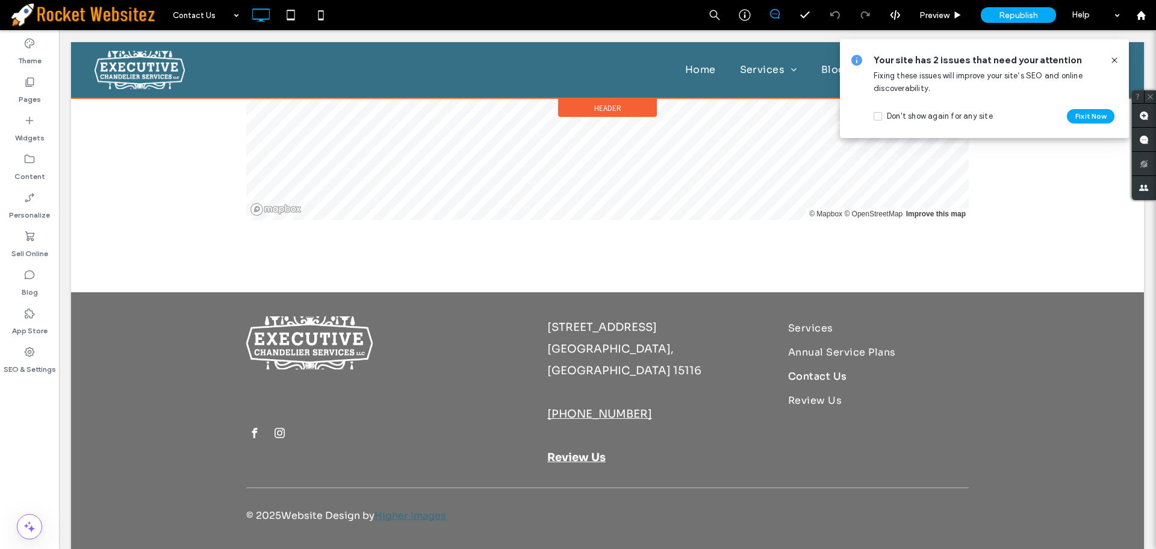
click at [695, 68] on div at bounding box center [607, 70] width 1073 height 56
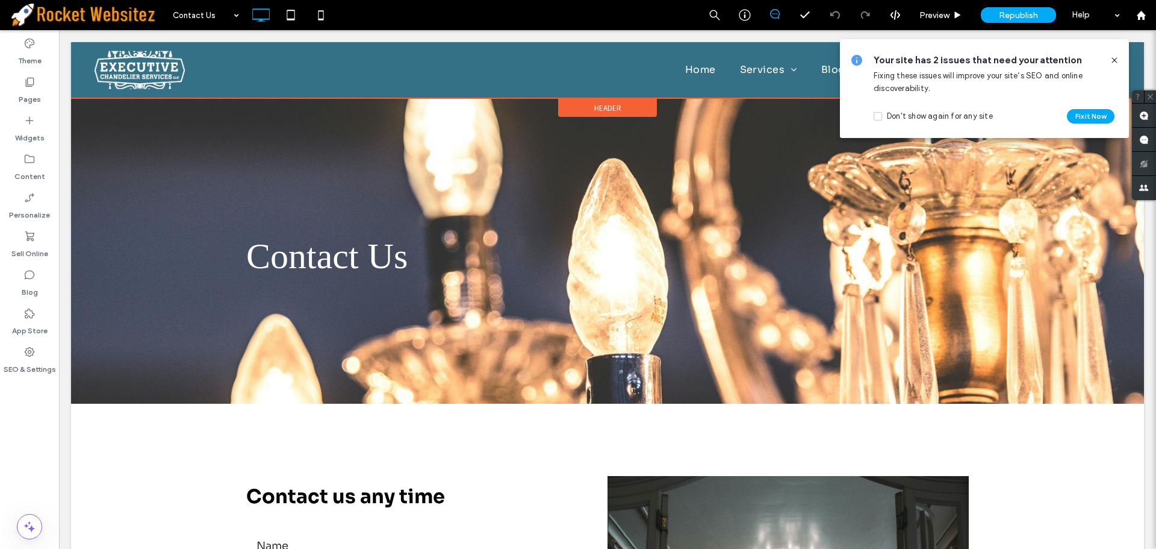
scroll to position [0, 0]
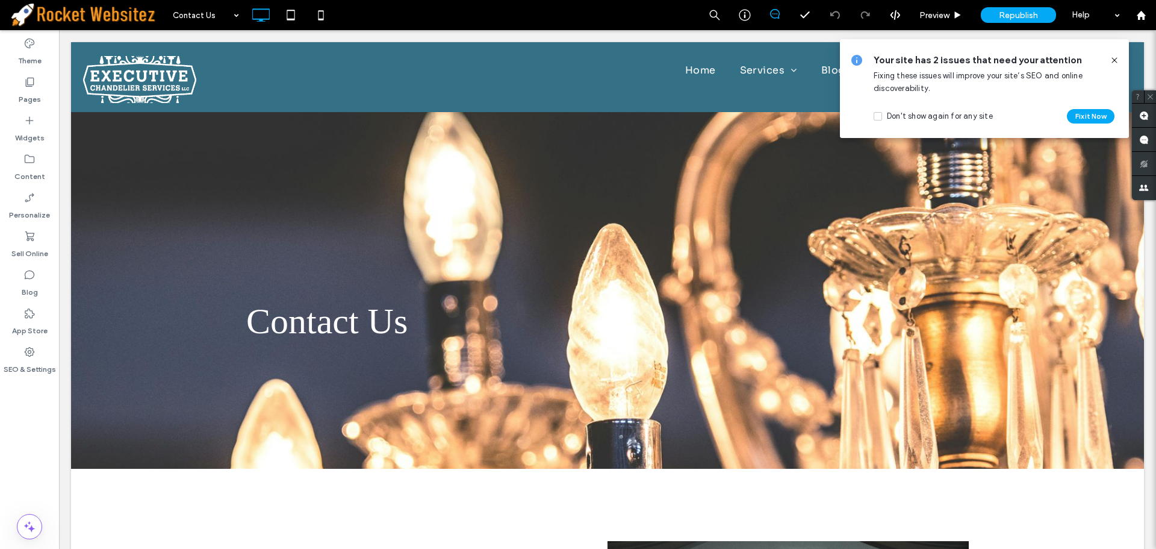
click at [1113, 60] on icon at bounding box center [1115, 60] width 10 height 10
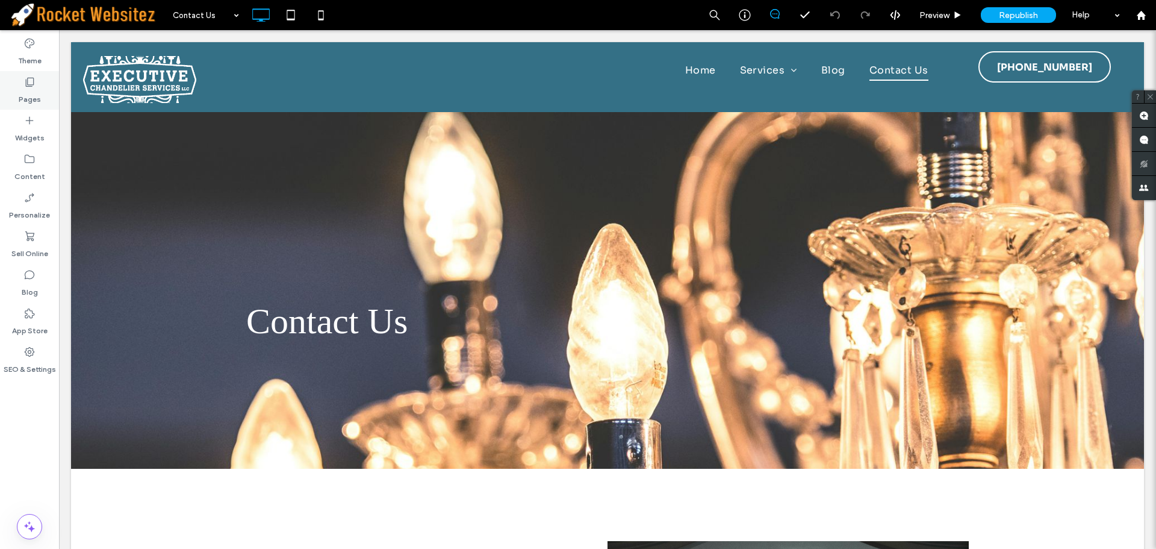
click at [29, 90] on label "Pages" at bounding box center [30, 96] width 22 height 17
